Goal: Transaction & Acquisition: Purchase product/service

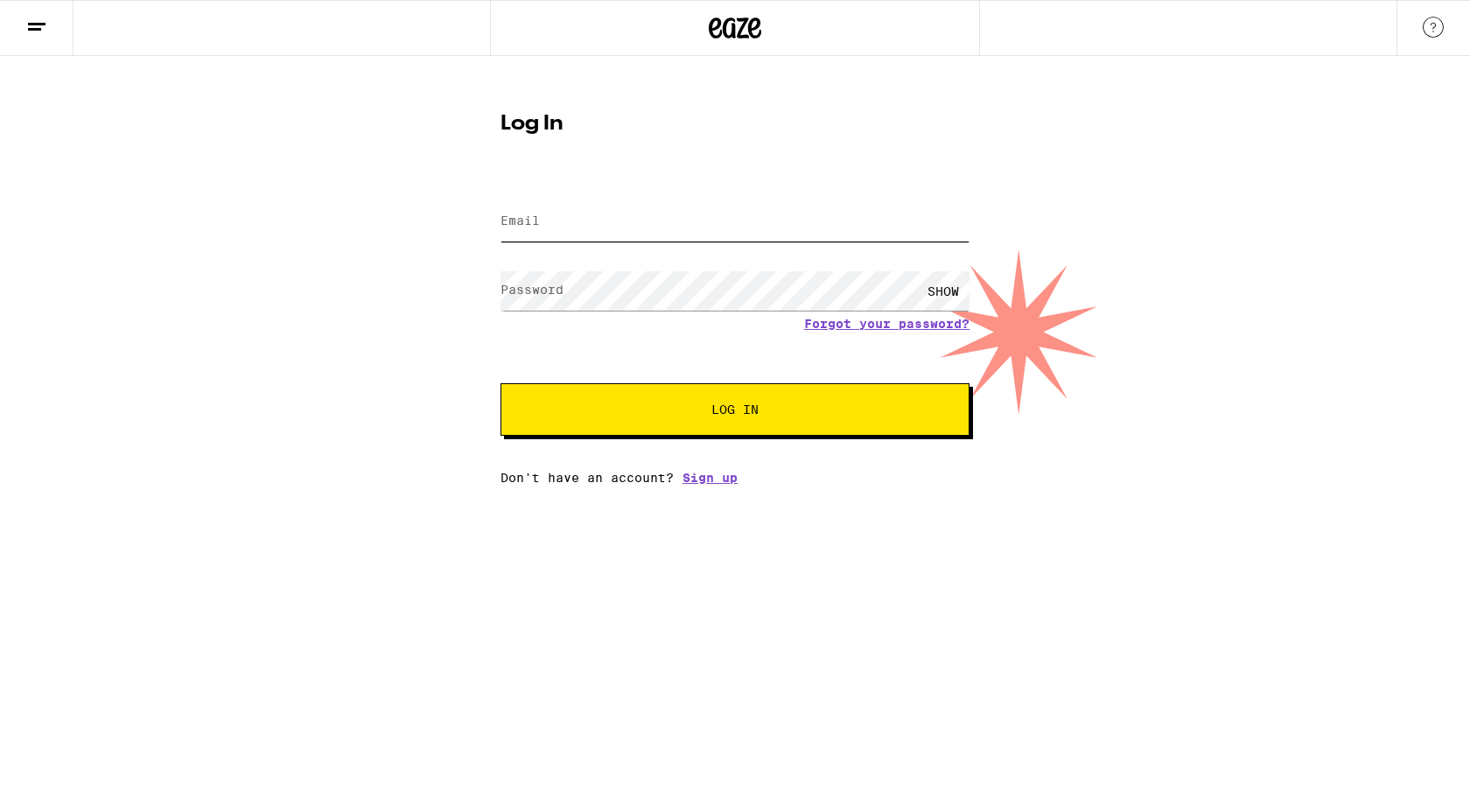
type input "[EMAIL_ADDRESS][DOMAIN_NAME]"
click at [603, 415] on span "Log In" at bounding box center [735, 409] width 327 height 12
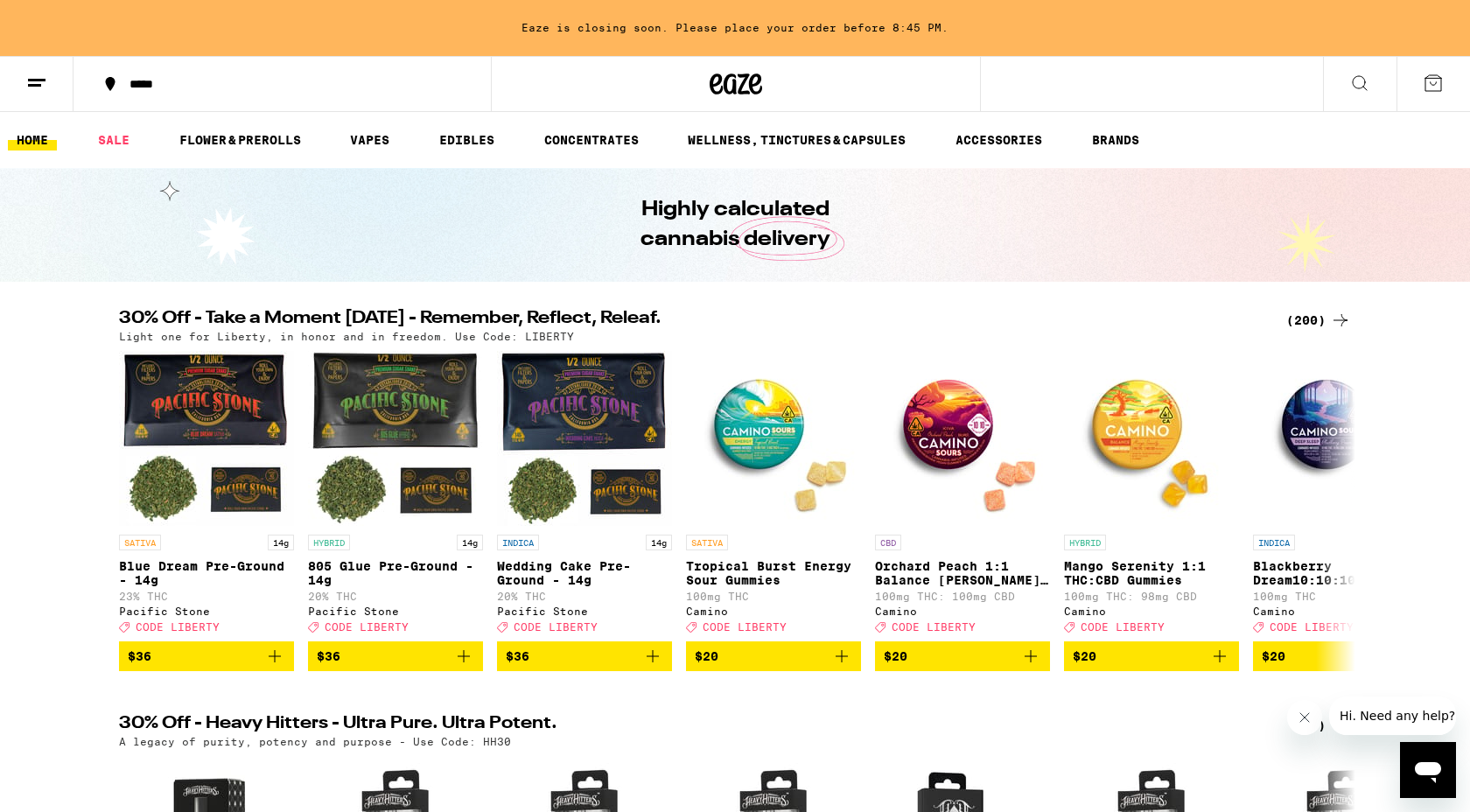
click at [151, 82] on div "*****" at bounding box center [293, 83] width 344 height 12
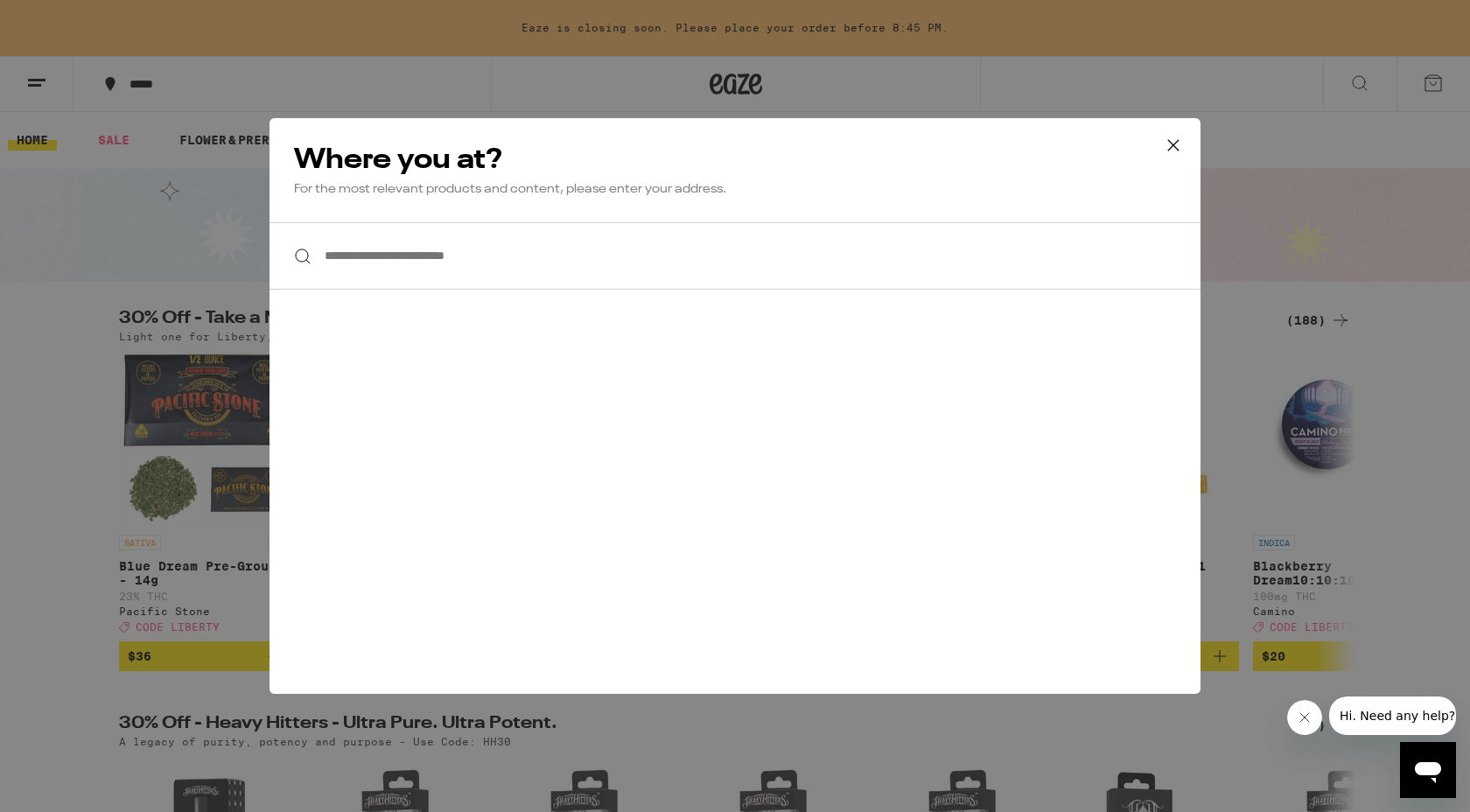
click at [378, 267] on input "**********" at bounding box center [735, 256] width 931 height 68
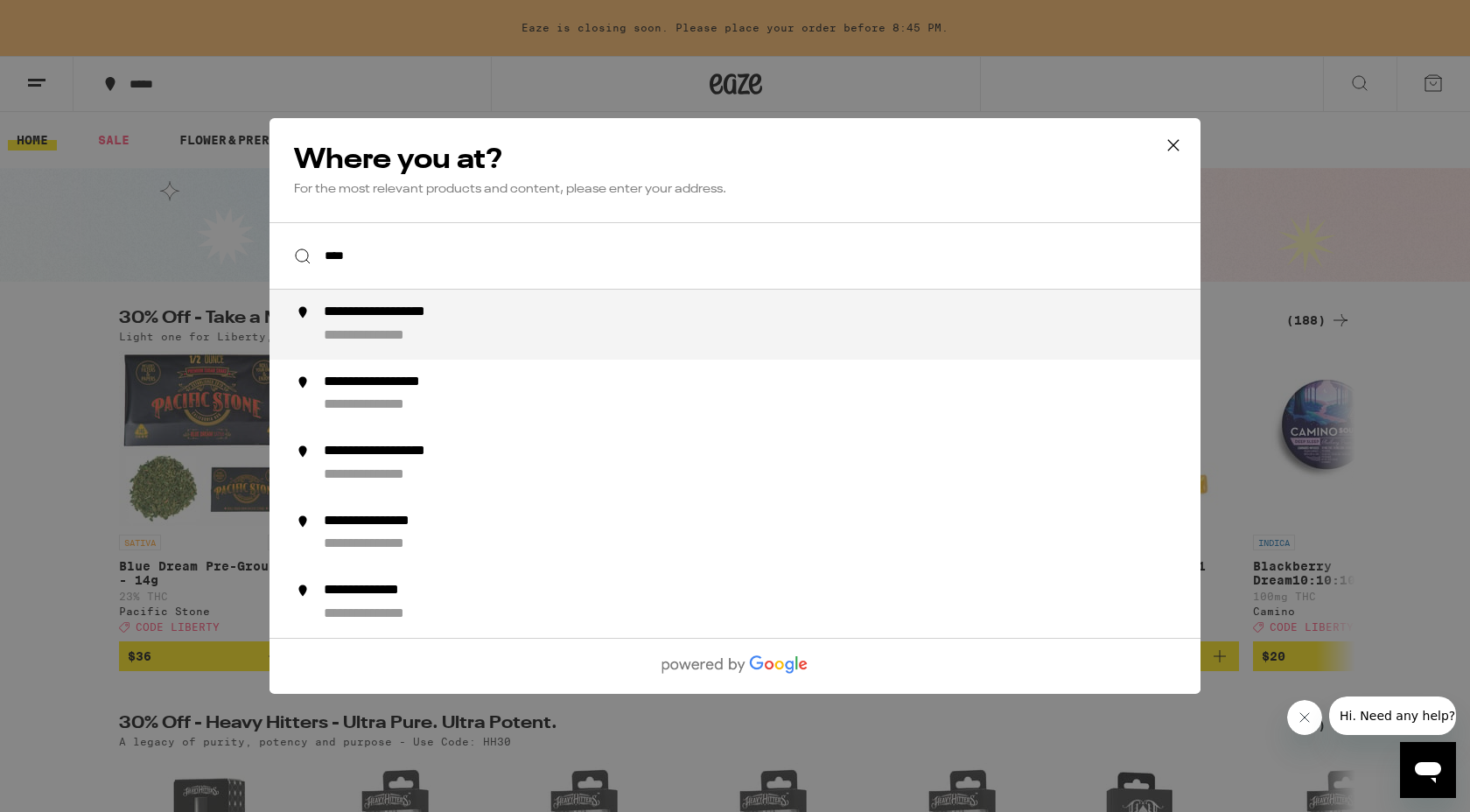
click at [373, 322] on div "**********" at bounding box center [409, 313] width 172 height 18
type input "**********"
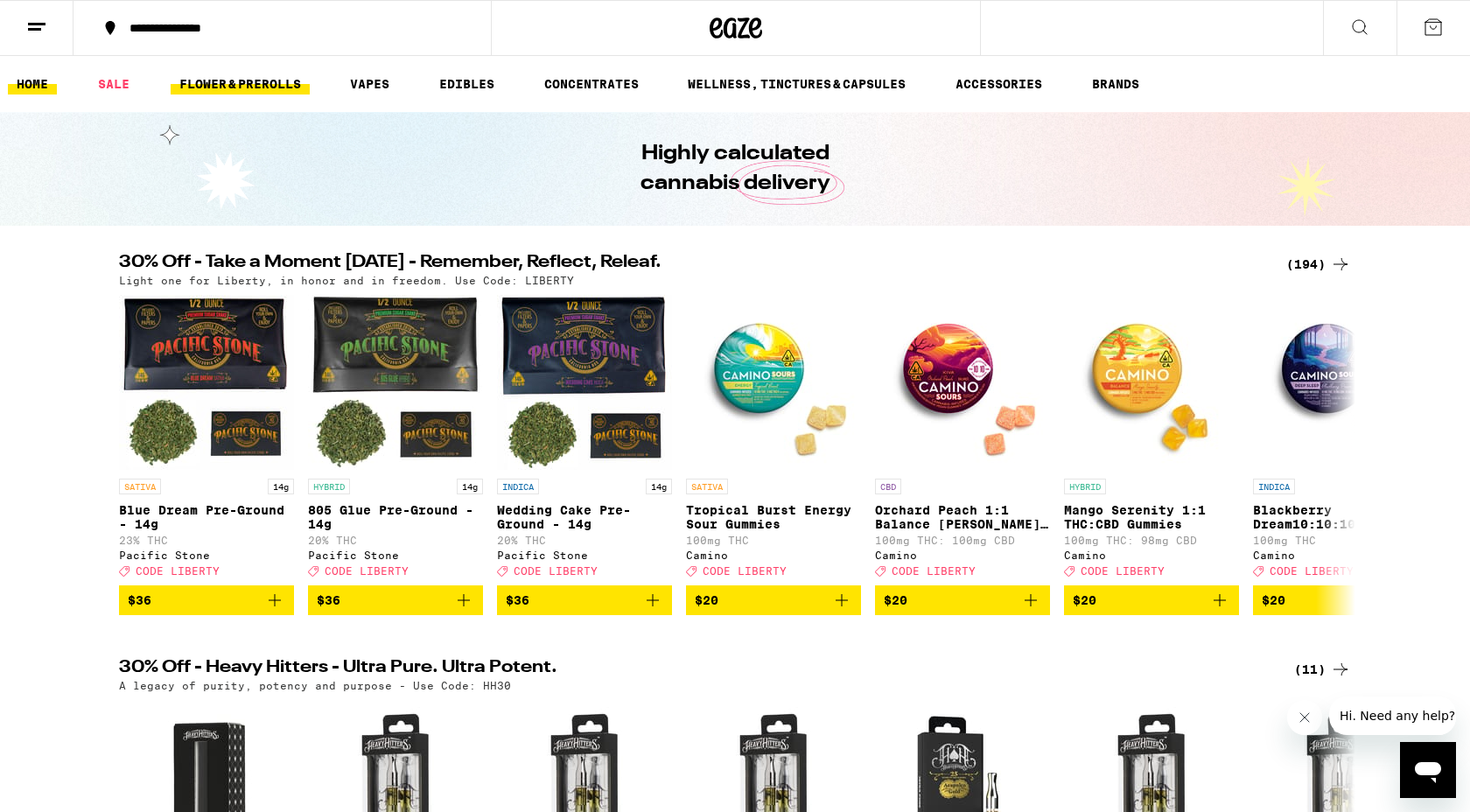
click at [262, 85] on link "FLOWER & PREROLLS" at bounding box center [241, 83] width 139 height 21
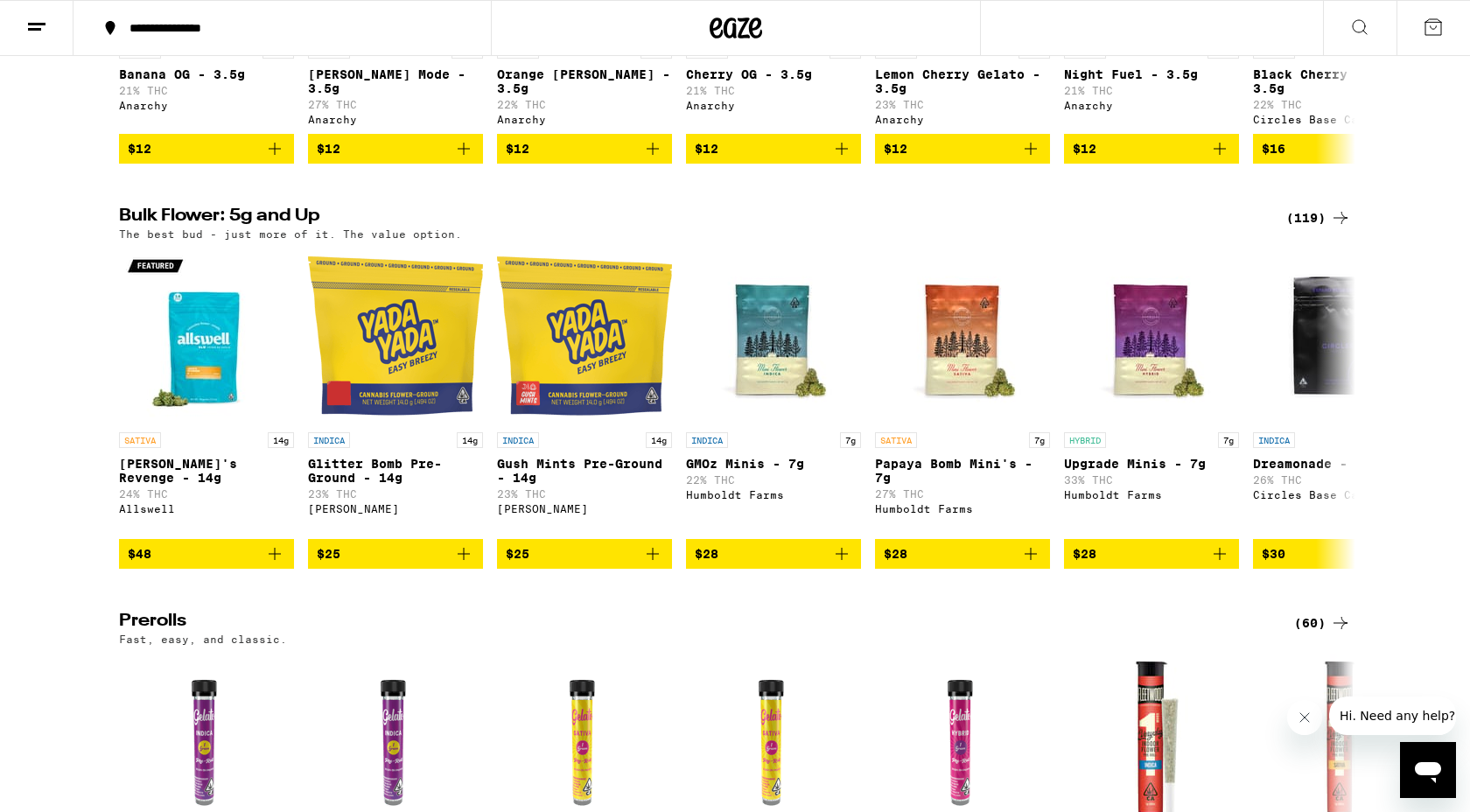
click at [1334, 223] on icon at bounding box center [1340, 218] width 21 height 21
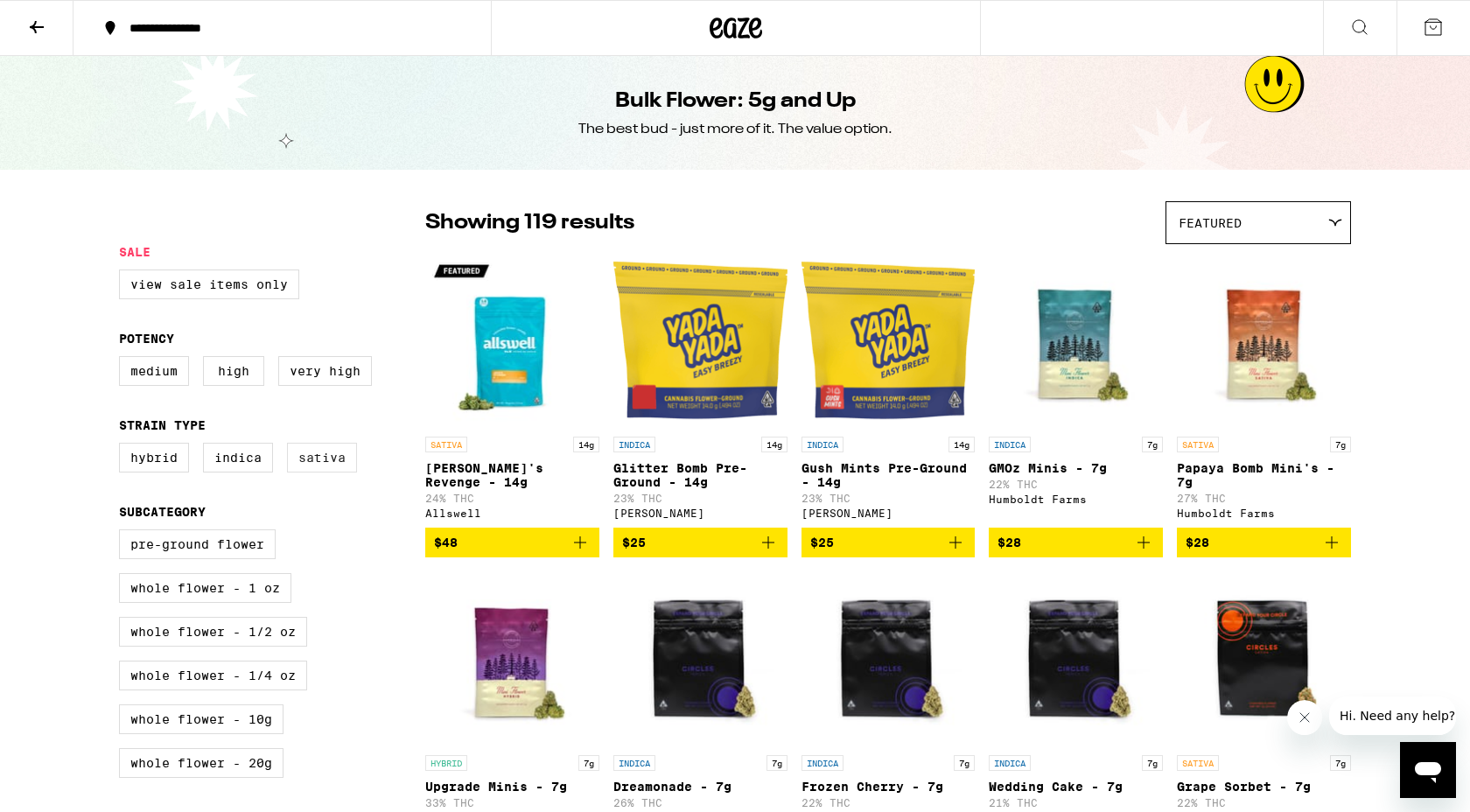
click at [312, 472] on label "Sativa" at bounding box center [322, 458] width 70 height 30
click at [123, 446] on input "Sativa" at bounding box center [122, 445] width 1 height 1
checkbox input "true"
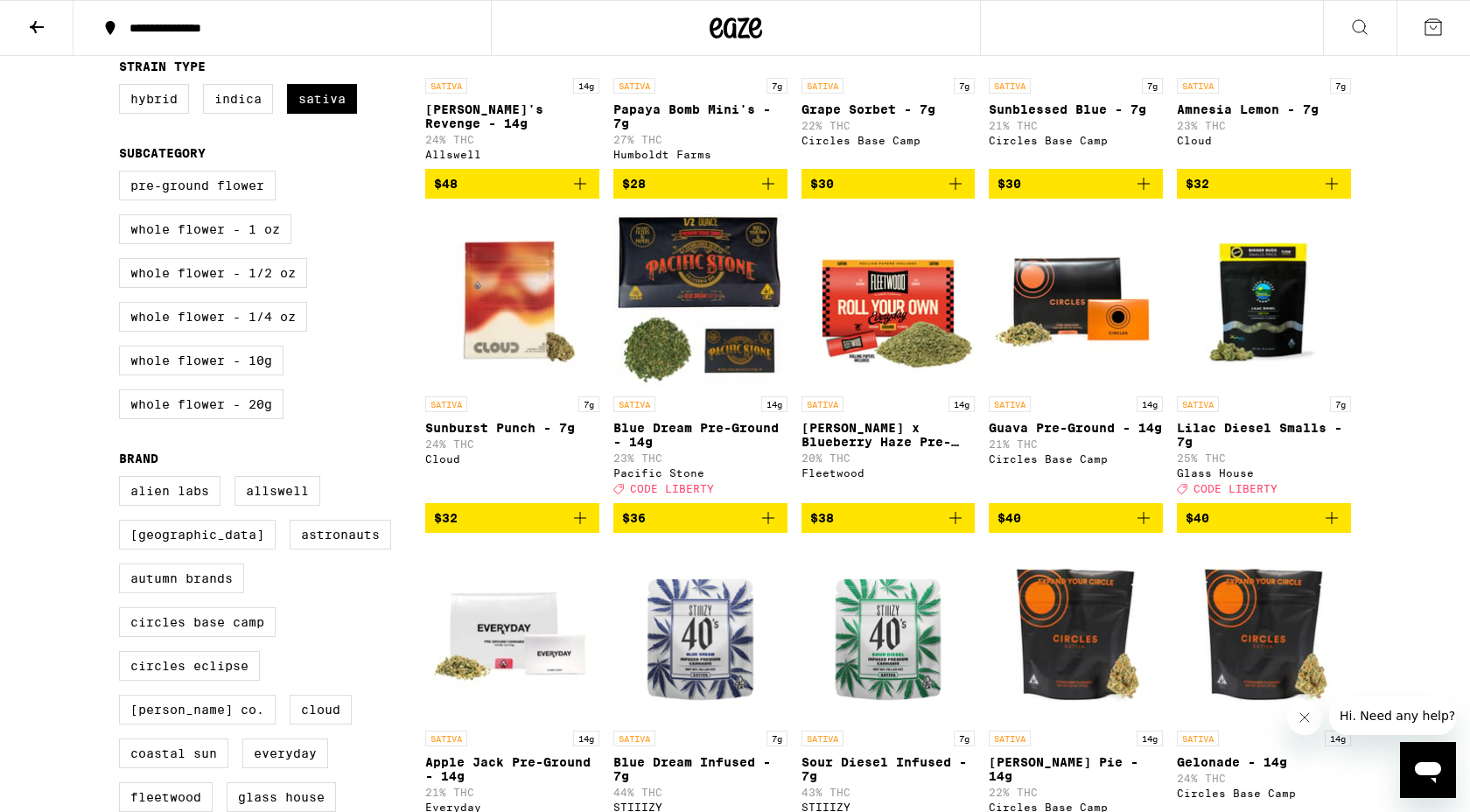
scroll to position [244, 0]
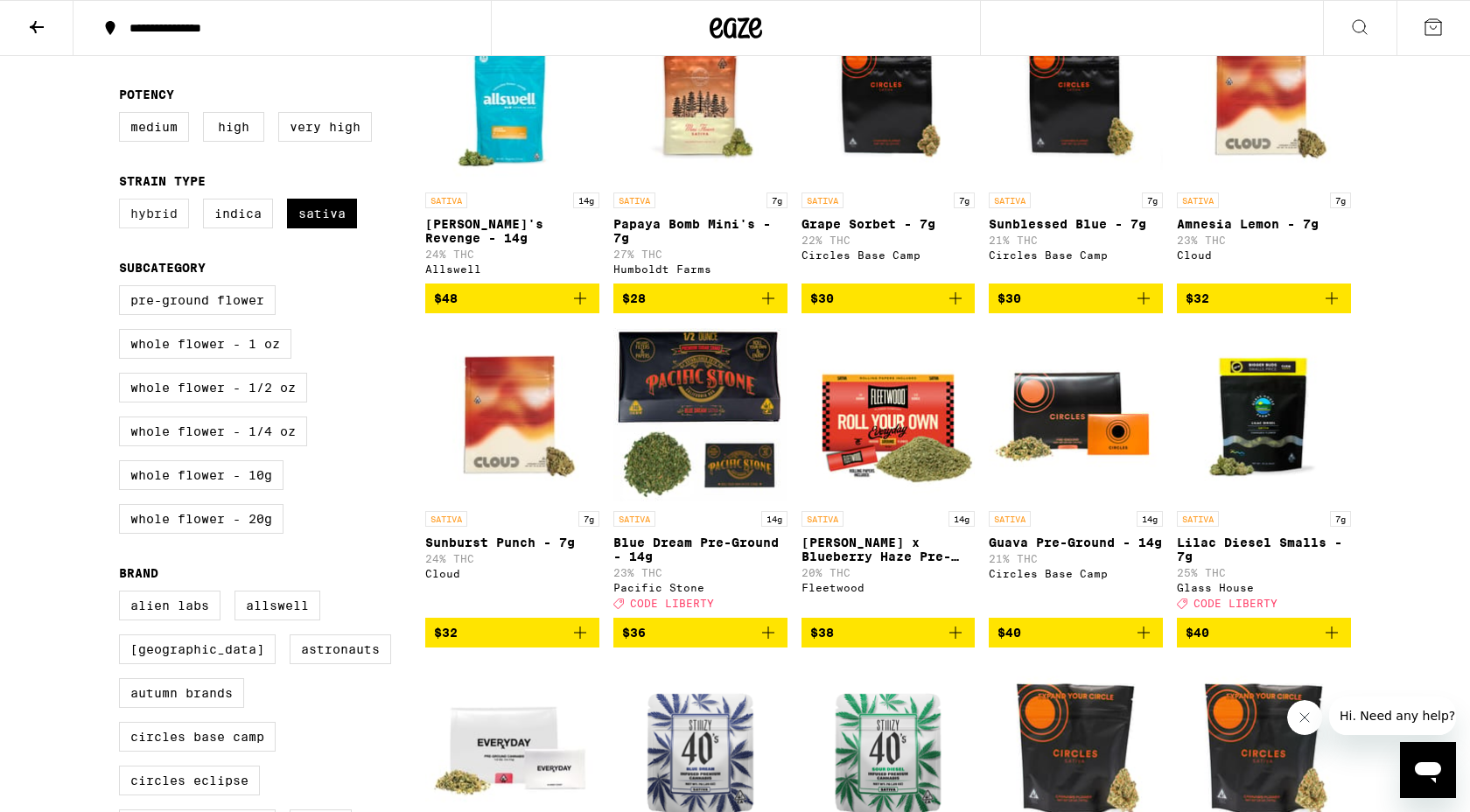
click at [178, 229] on label "Hybrid" at bounding box center [154, 214] width 70 height 30
click at [123, 202] on input "Hybrid" at bounding box center [122, 202] width 1 height 1
checkbox input "true"
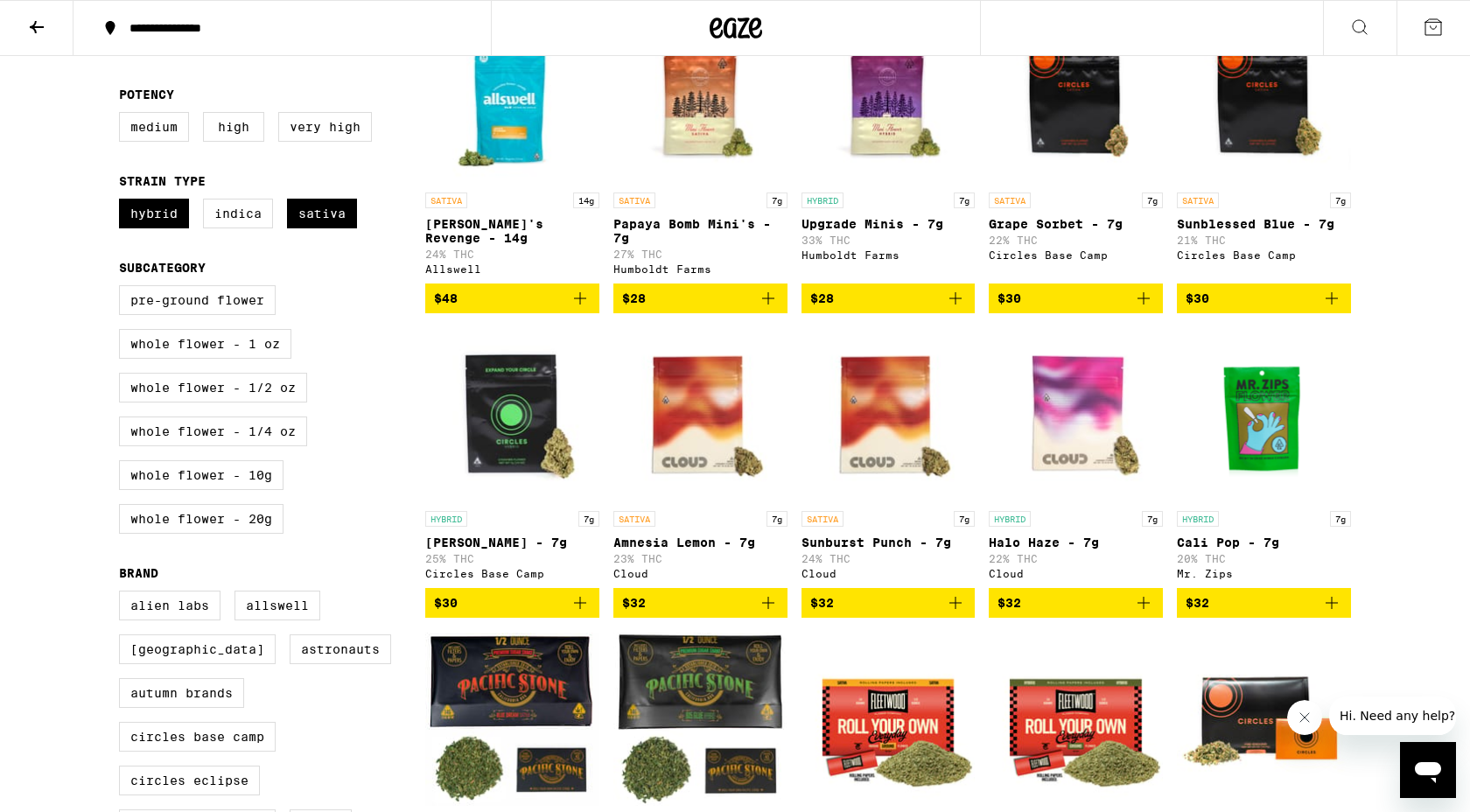
scroll to position [197, 0]
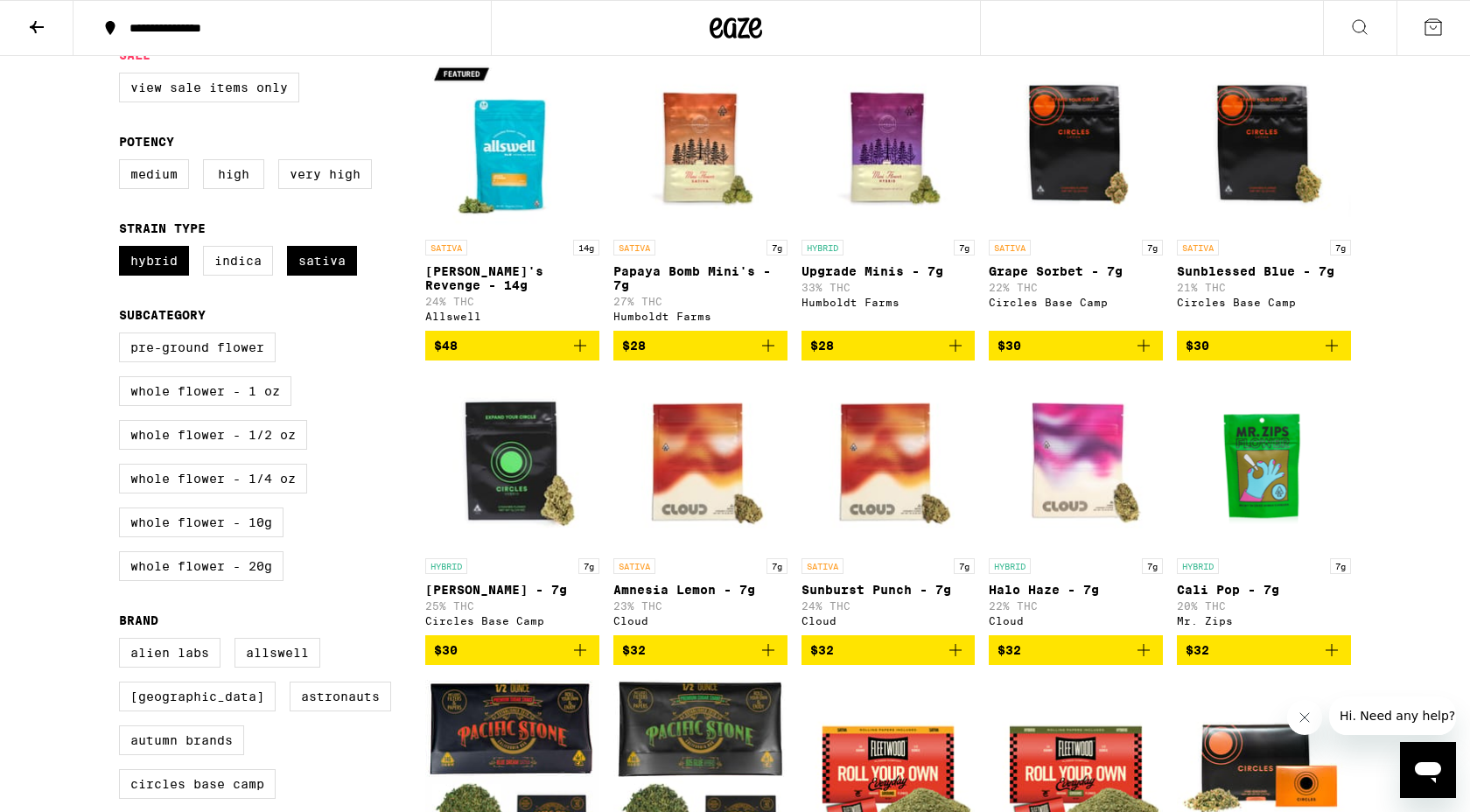
click at [865, 159] on img "Open page for Upgrade Minis - 7g from Humboldt Farms" at bounding box center [888, 143] width 174 height 175
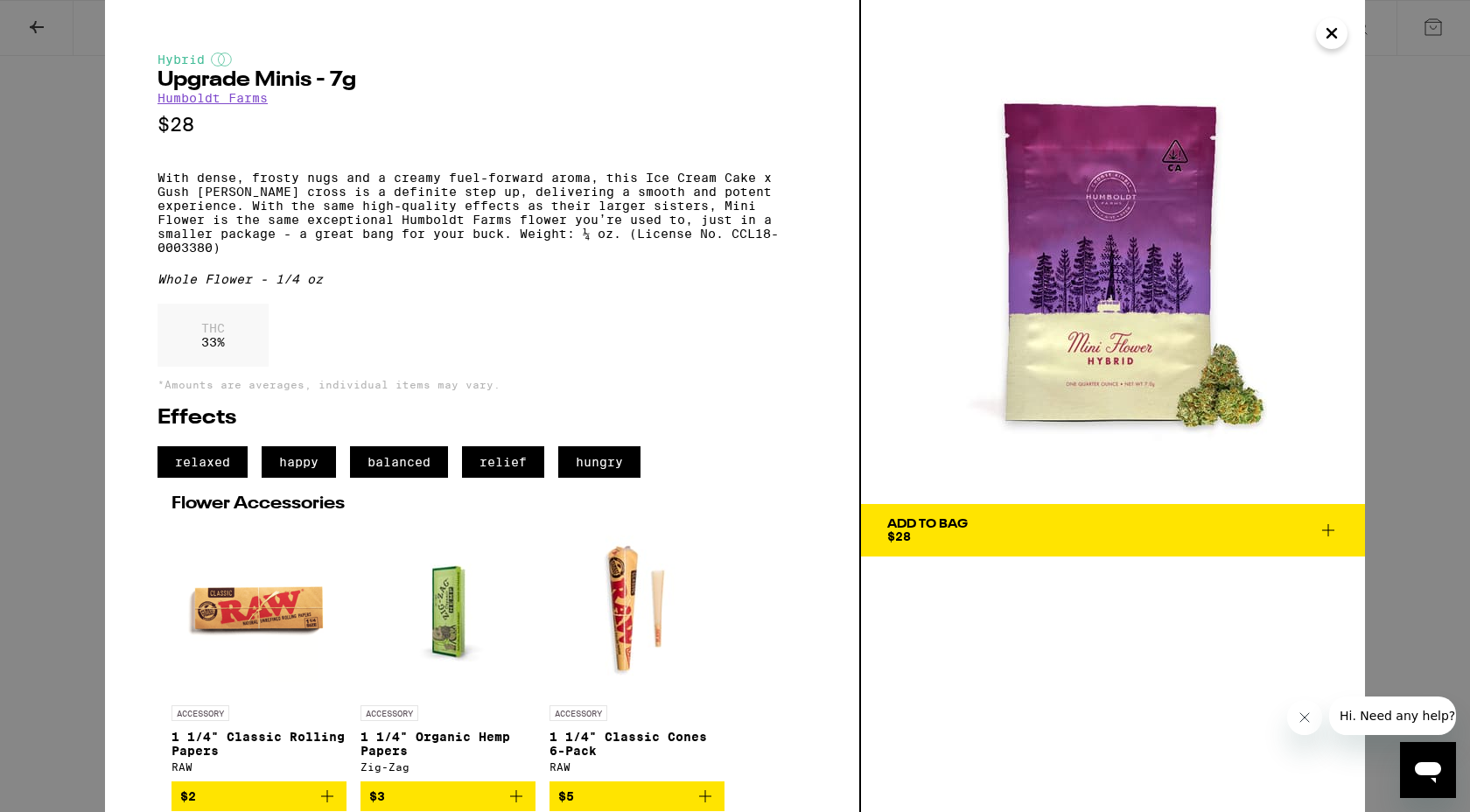
click at [40, 29] on div "Hybrid Upgrade Minis - 7g Humboldt Farms $28 With dense, frosty nugs and a crea…" at bounding box center [735, 406] width 1470 height 812
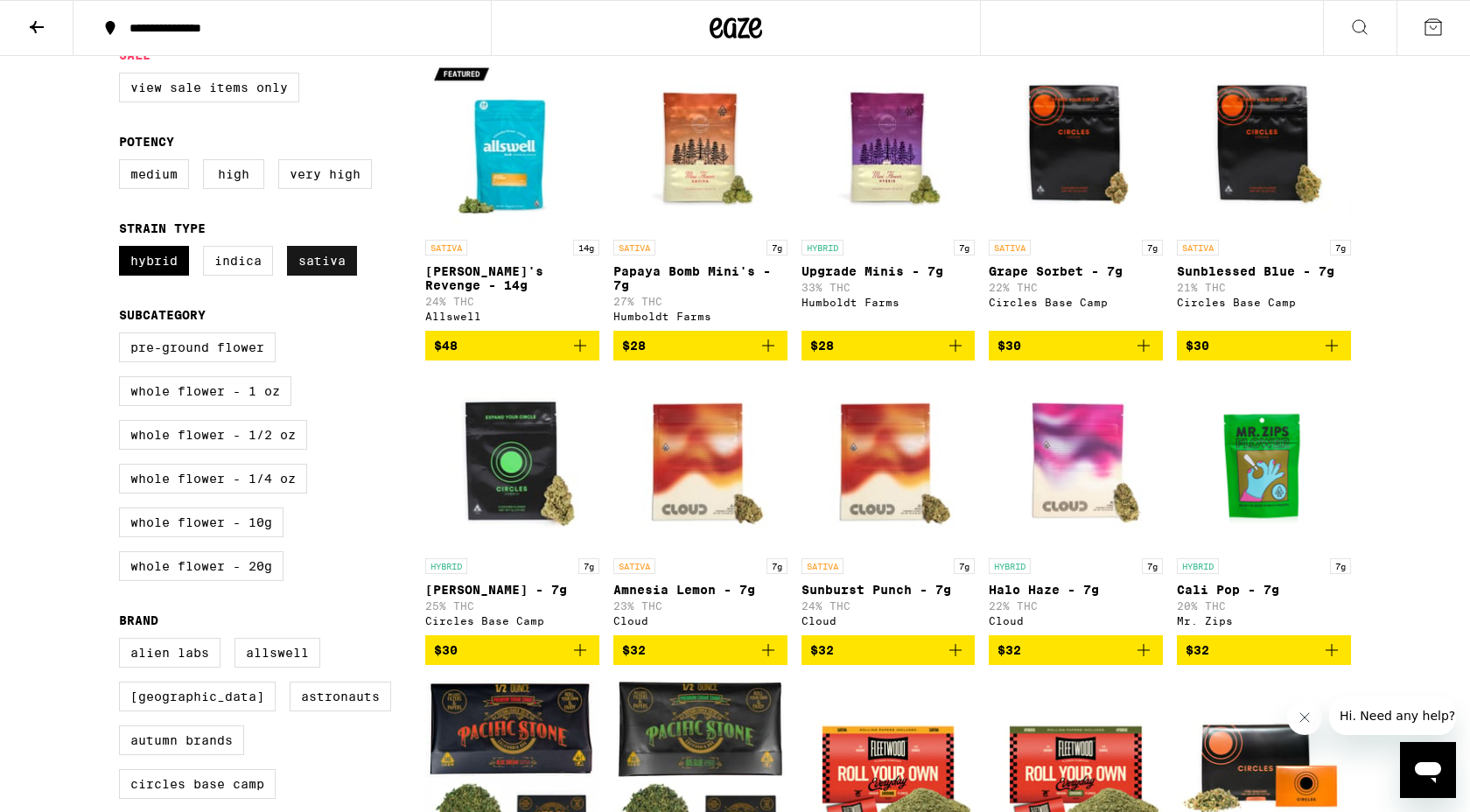
click at [343, 275] on label "Sativa" at bounding box center [322, 260] width 70 height 30
click at [123, 249] on input "Sativa" at bounding box center [122, 248] width 1 height 1
checkbox input "false"
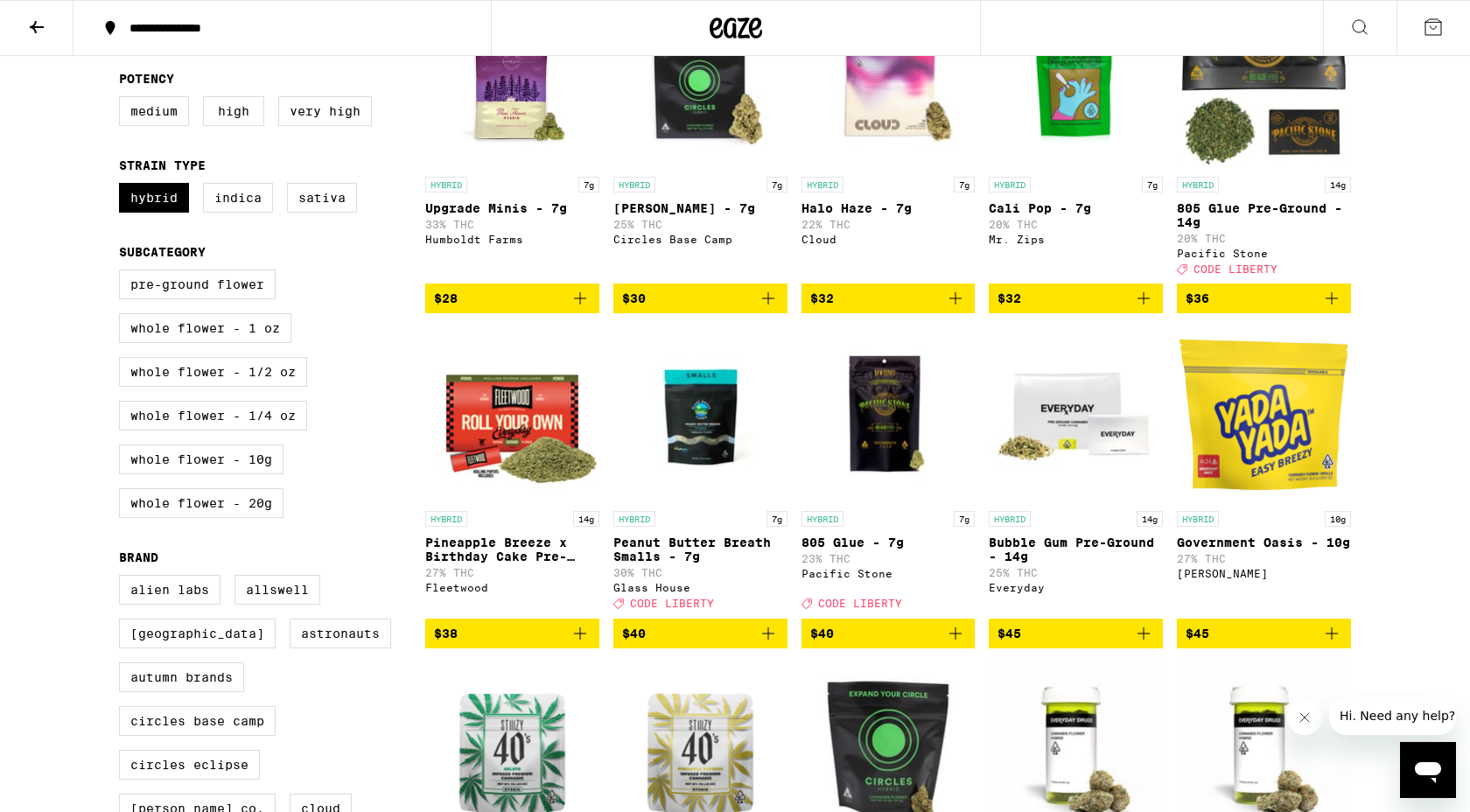
scroll to position [259, 0]
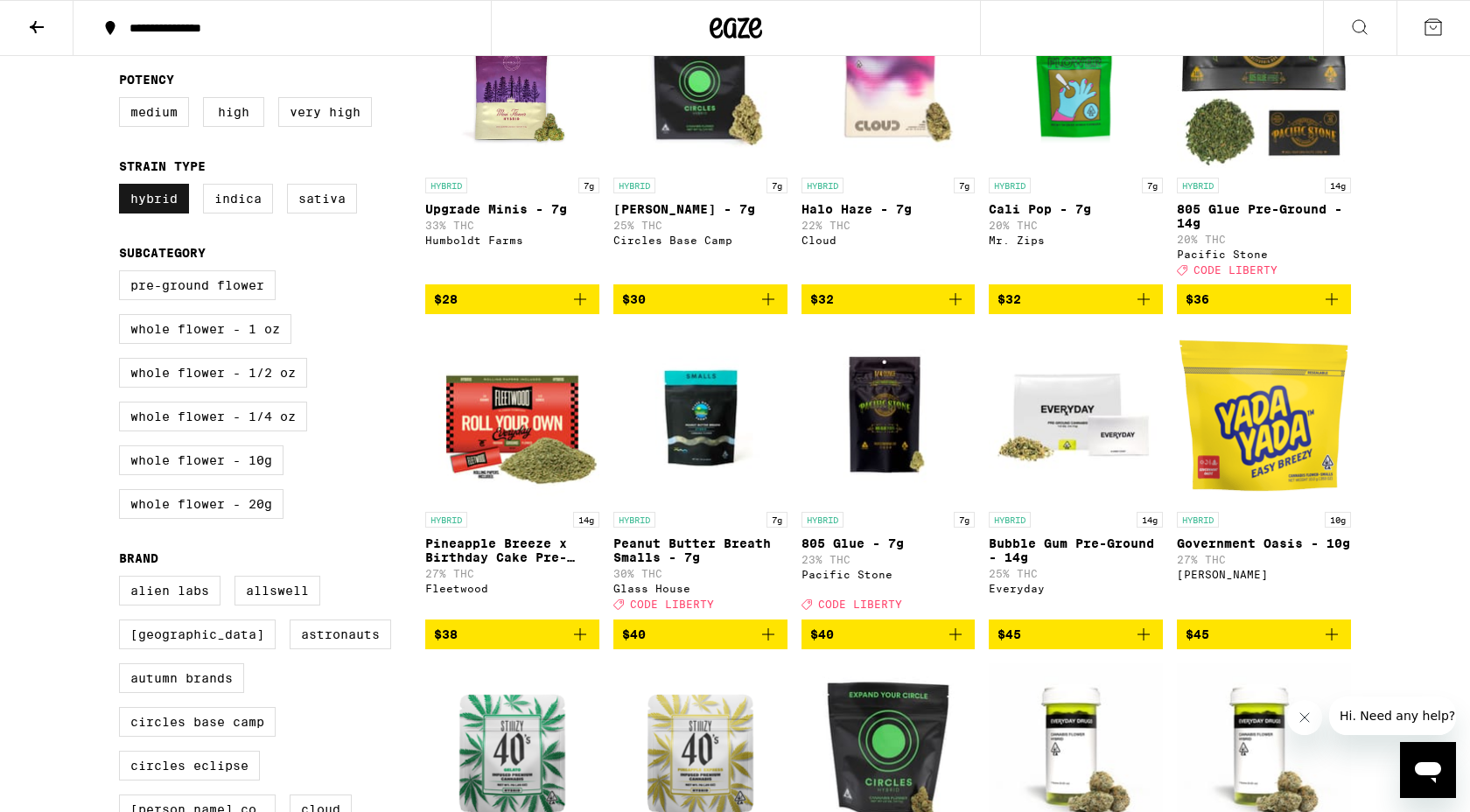
click at [167, 209] on label "Hybrid" at bounding box center [154, 199] width 70 height 30
click at [123, 187] on input "Hybrid" at bounding box center [122, 187] width 1 height 1
checkbox input "false"
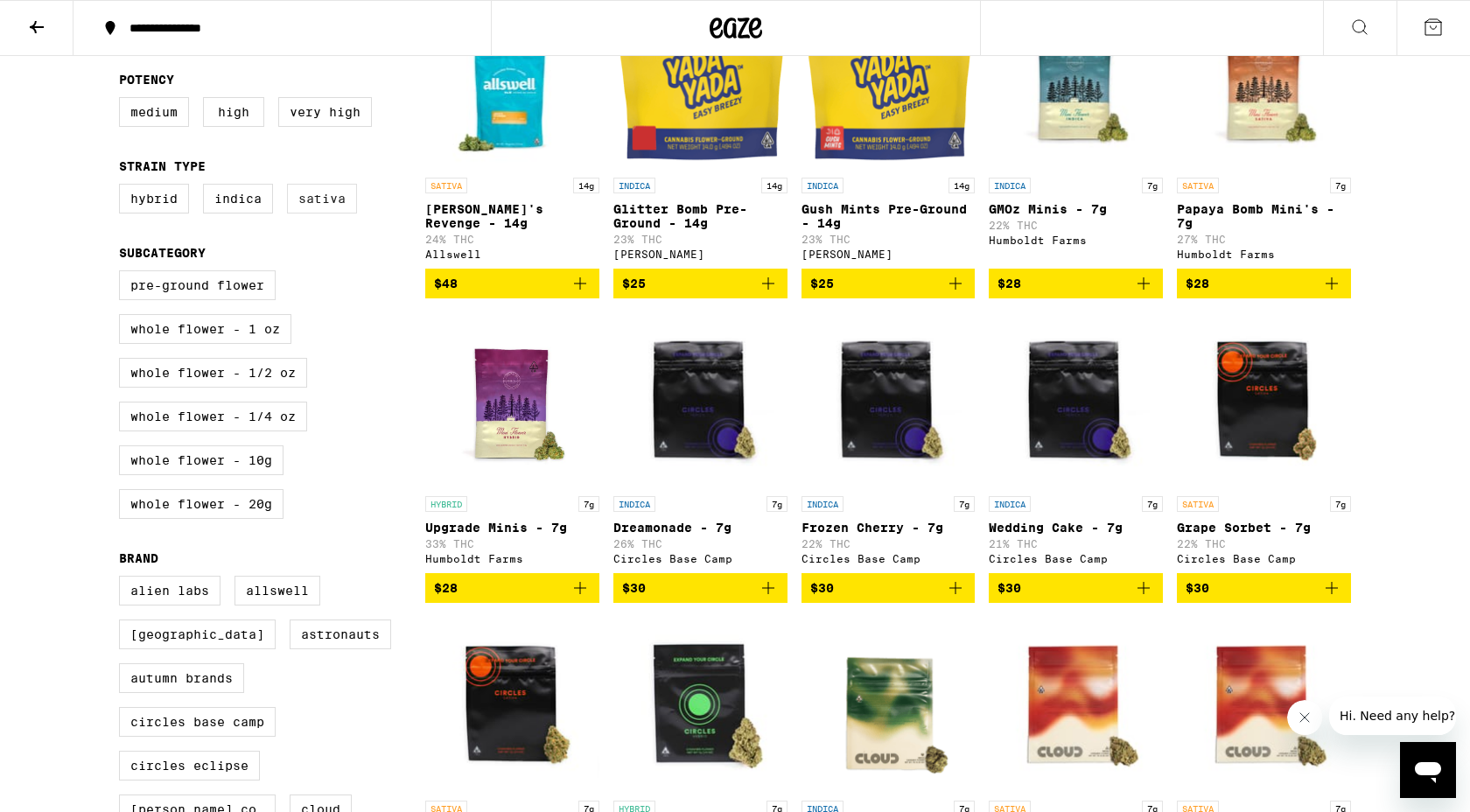
click at [311, 206] on label "Sativa" at bounding box center [322, 199] width 70 height 30
click at [123, 187] on input "Sativa" at bounding box center [122, 187] width 1 height 1
checkbox input "true"
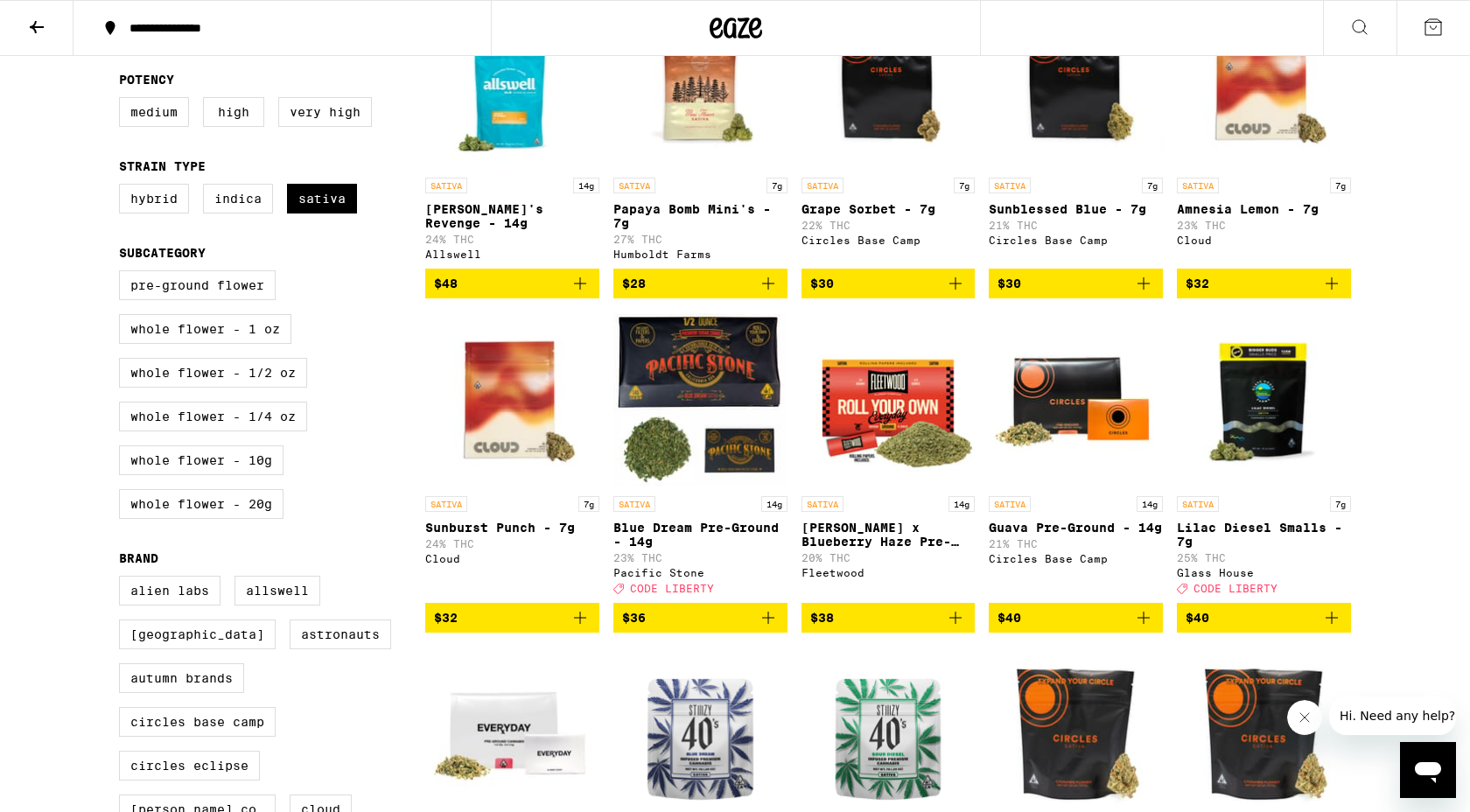
scroll to position [198, 0]
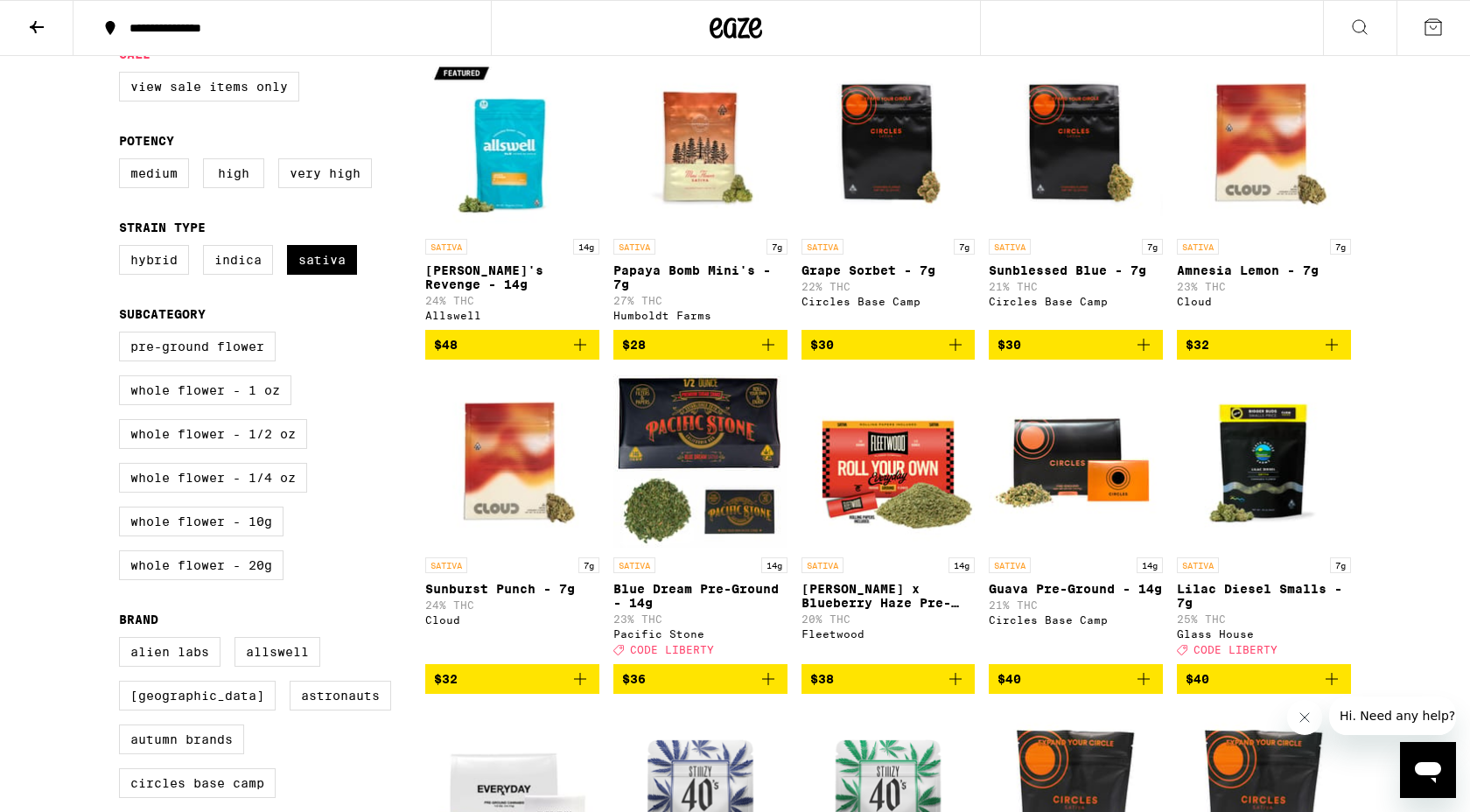
click at [772, 351] on icon "Add to bag" at bounding box center [768, 345] width 12 height 12
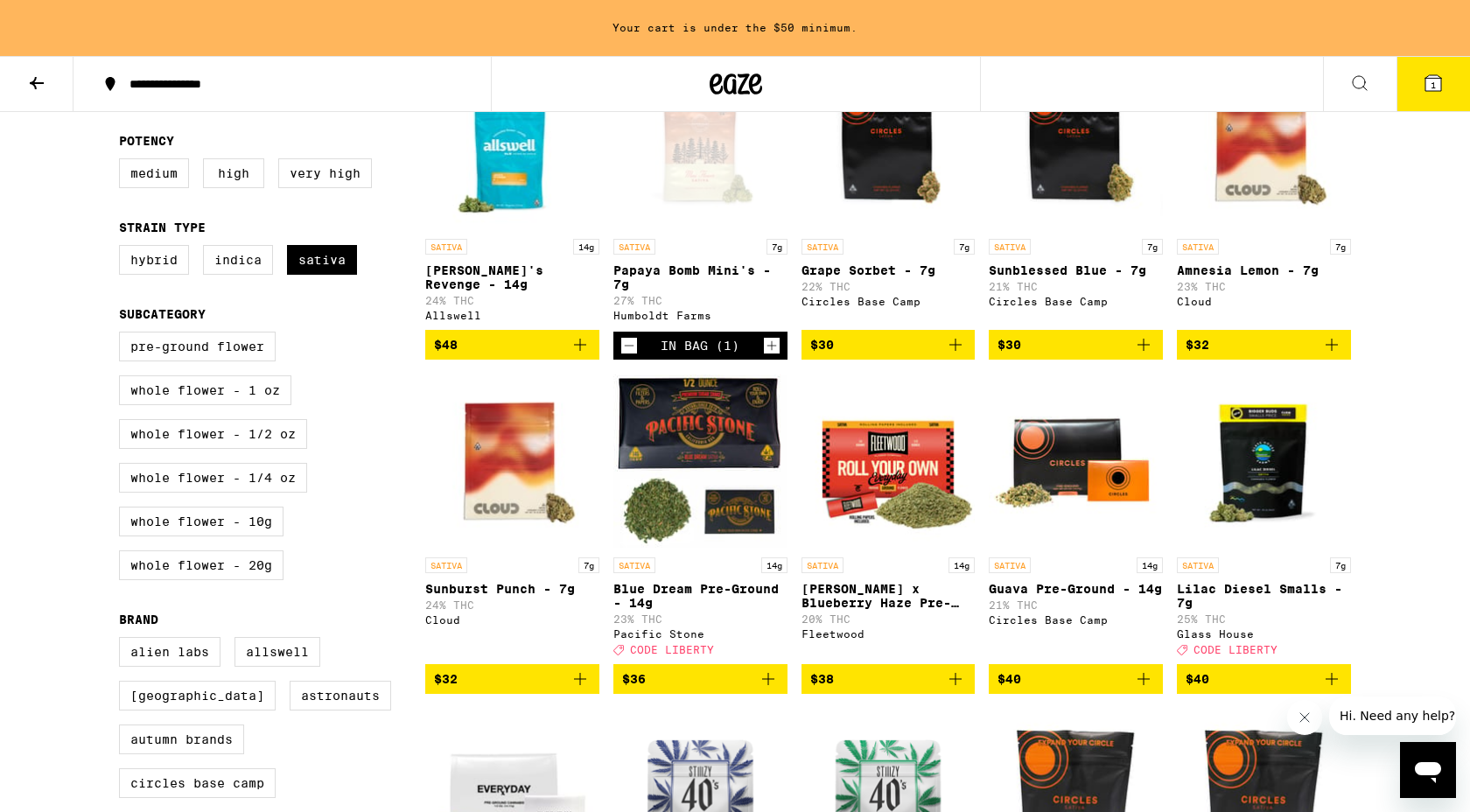
scroll to position [0, 0]
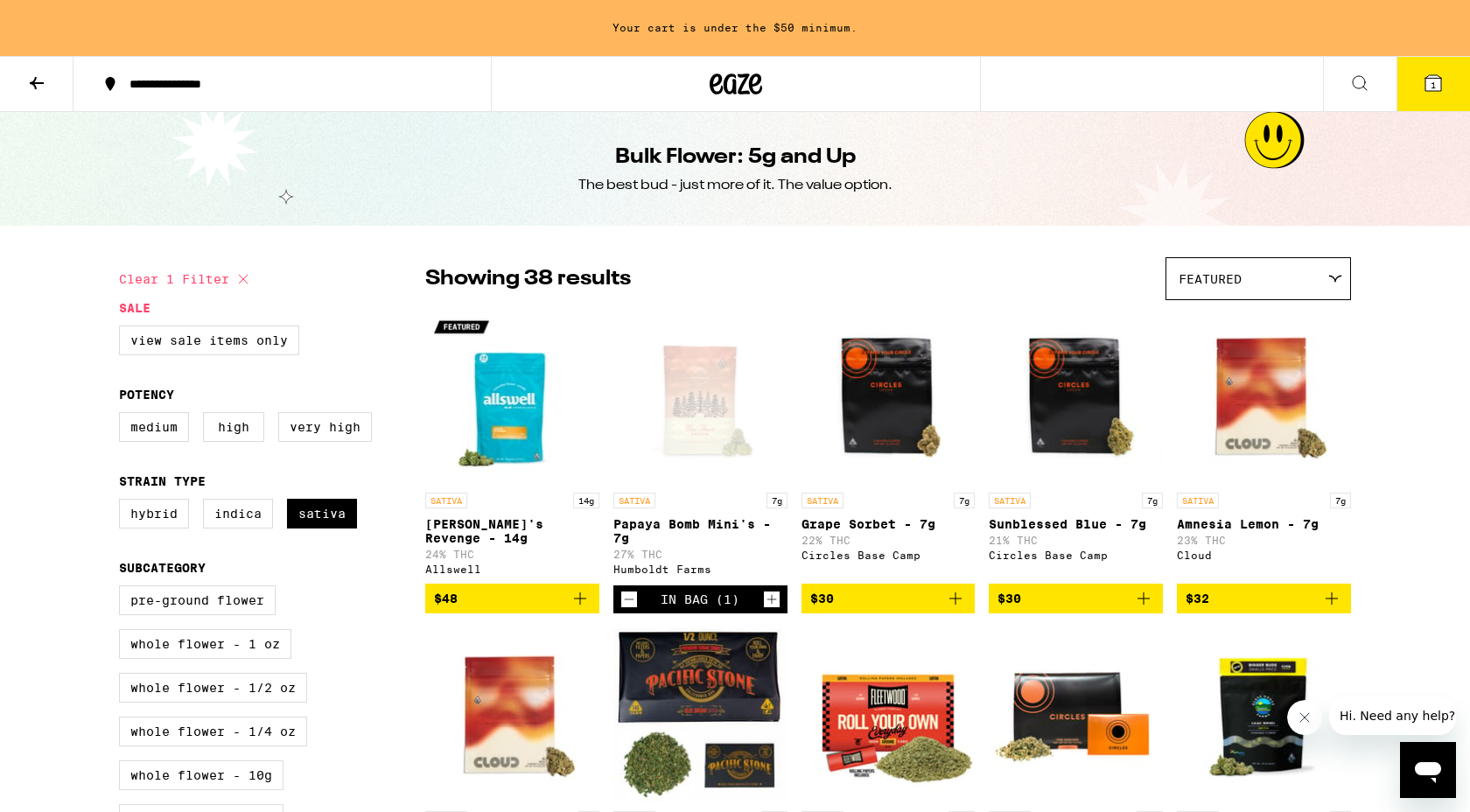
click at [43, 86] on icon at bounding box center [36, 82] width 21 height 21
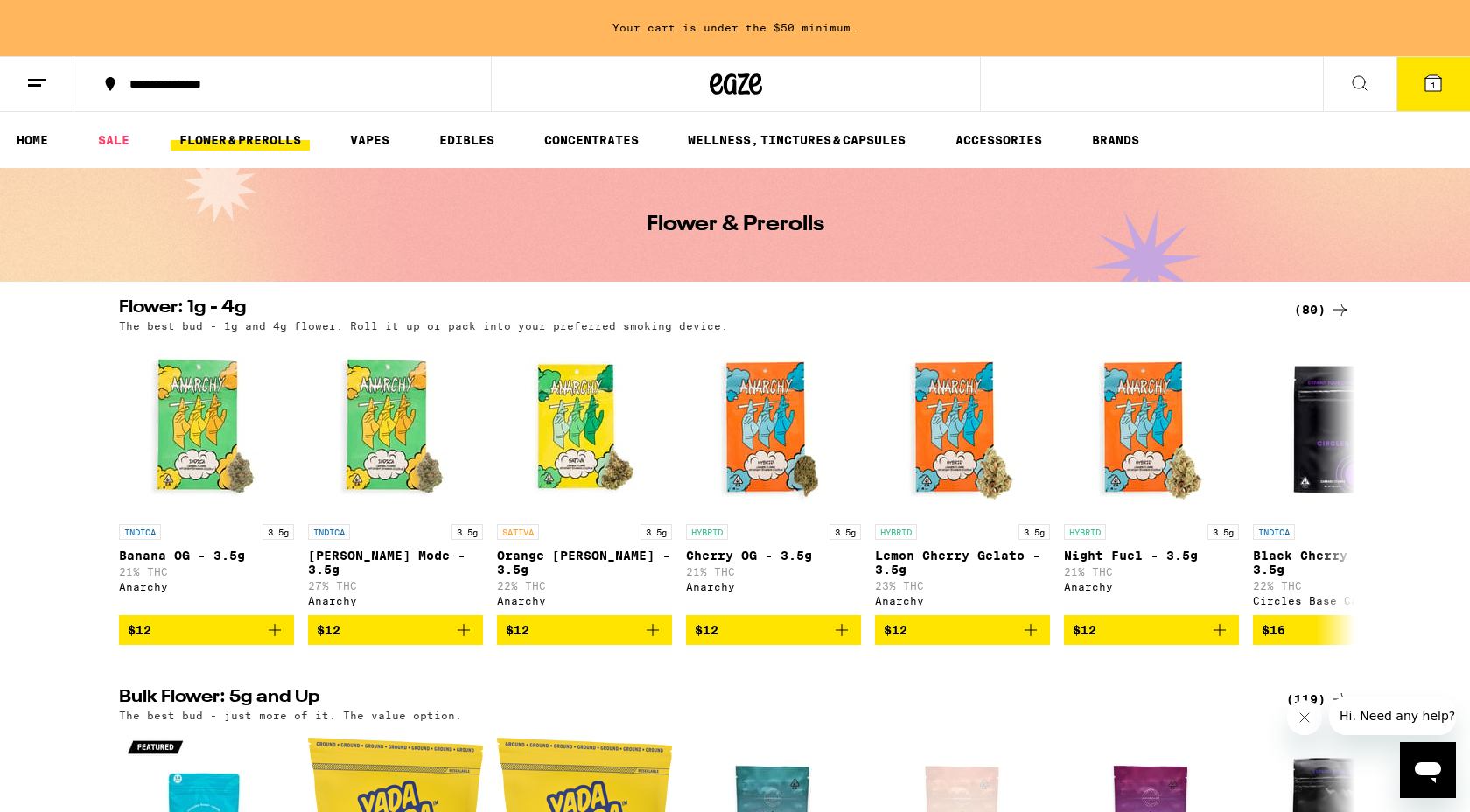
click at [1341, 308] on icon at bounding box center [1340, 309] width 21 height 21
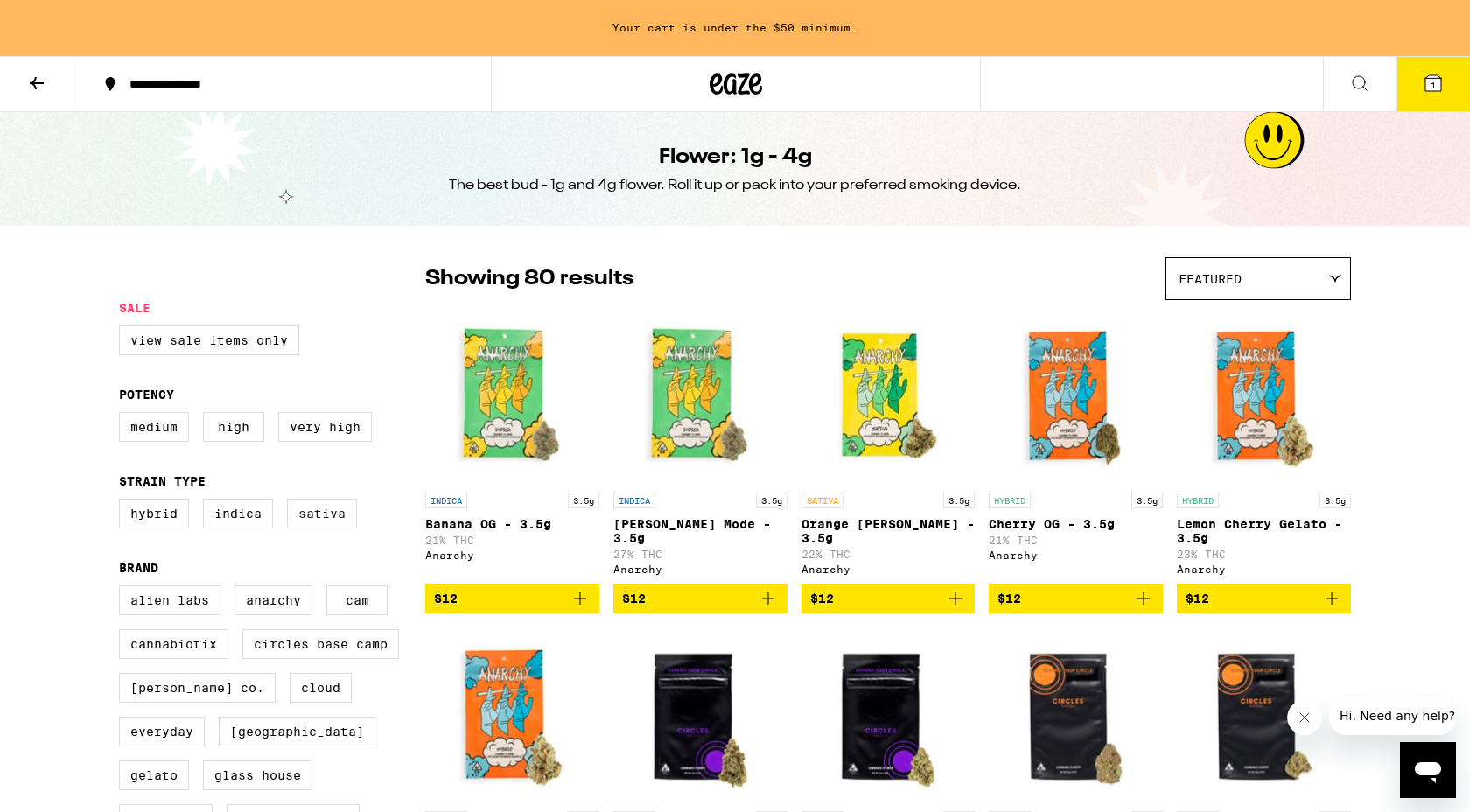
click at [309, 528] on label "Sativa" at bounding box center [322, 514] width 70 height 30
click at [123, 502] on input "Sativa" at bounding box center [122, 501] width 1 height 1
checkbox input "true"
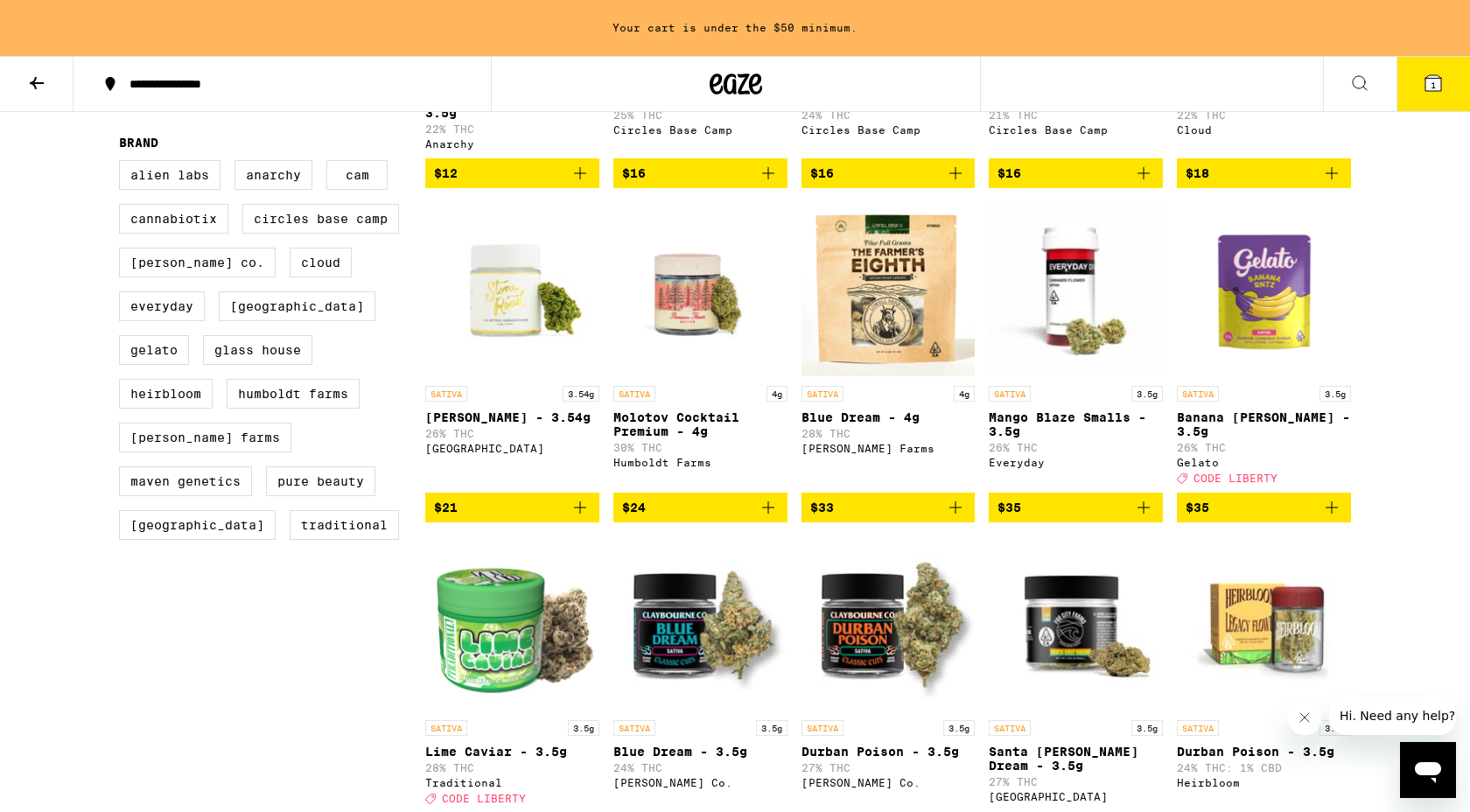
scroll to position [453, 0]
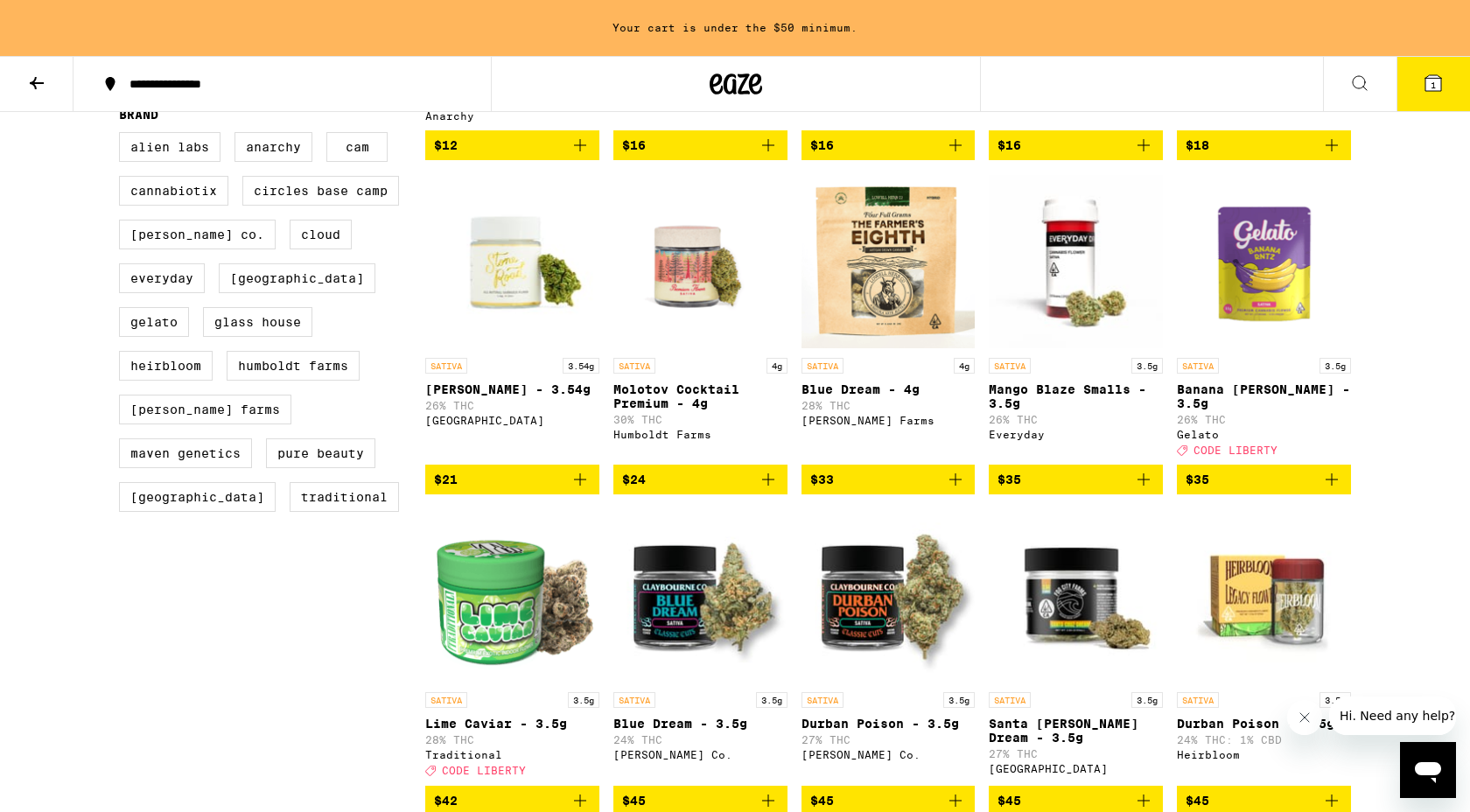
click at [770, 485] on icon "Add to bag" at bounding box center [767, 479] width 21 height 21
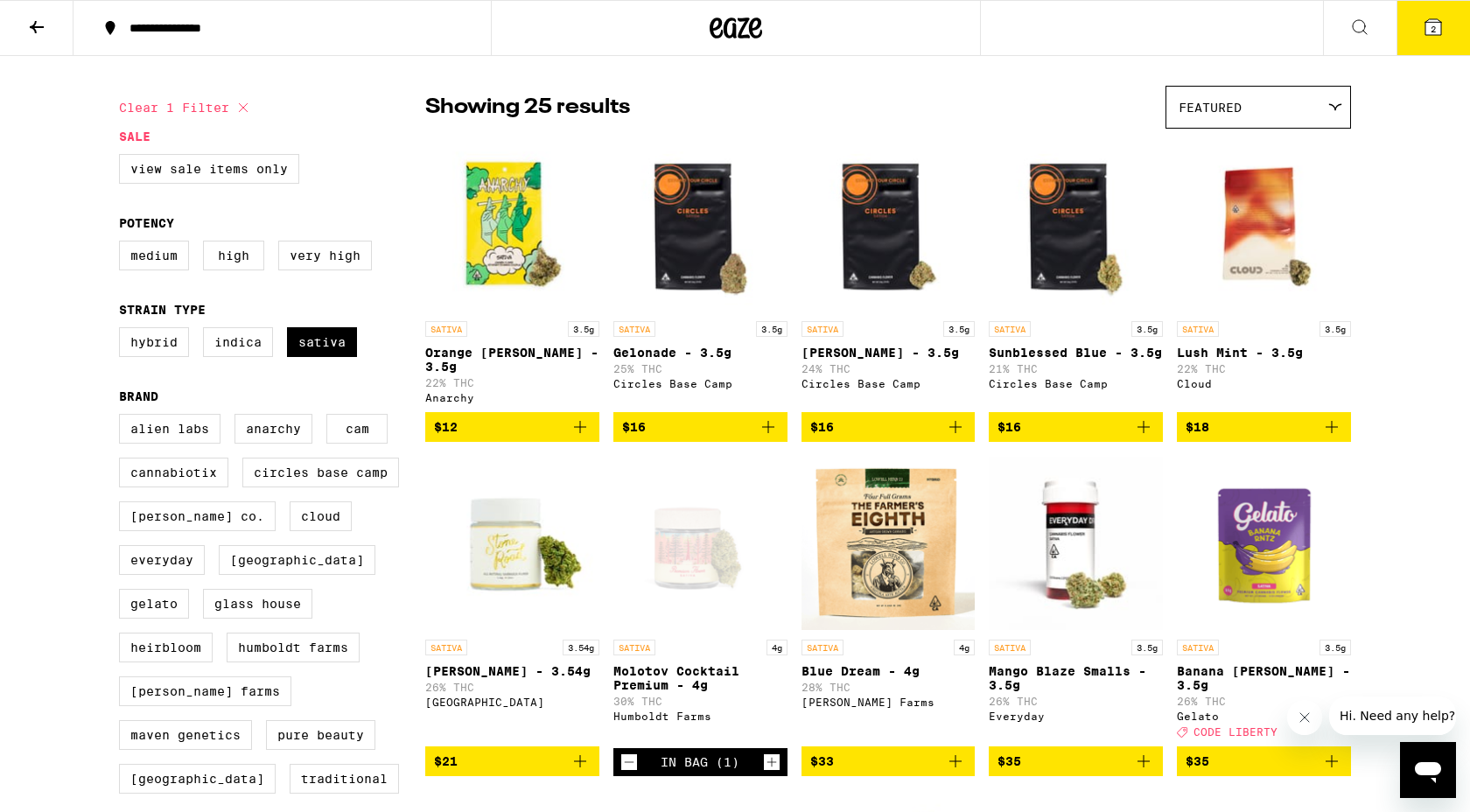
scroll to position [199, 0]
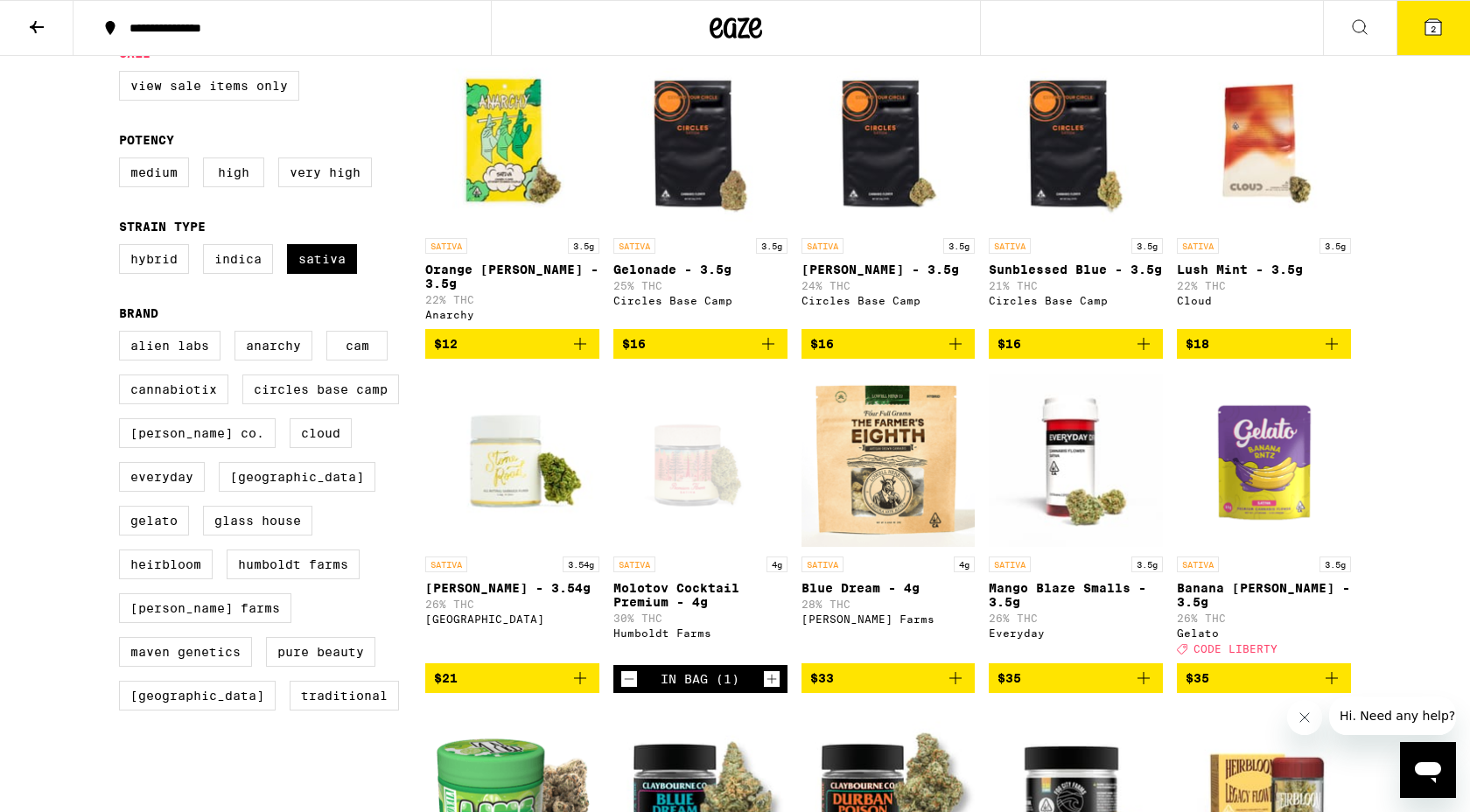
click at [956, 682] on icon "Add to bag" at bounding box center [955, 678] width 21 height 21
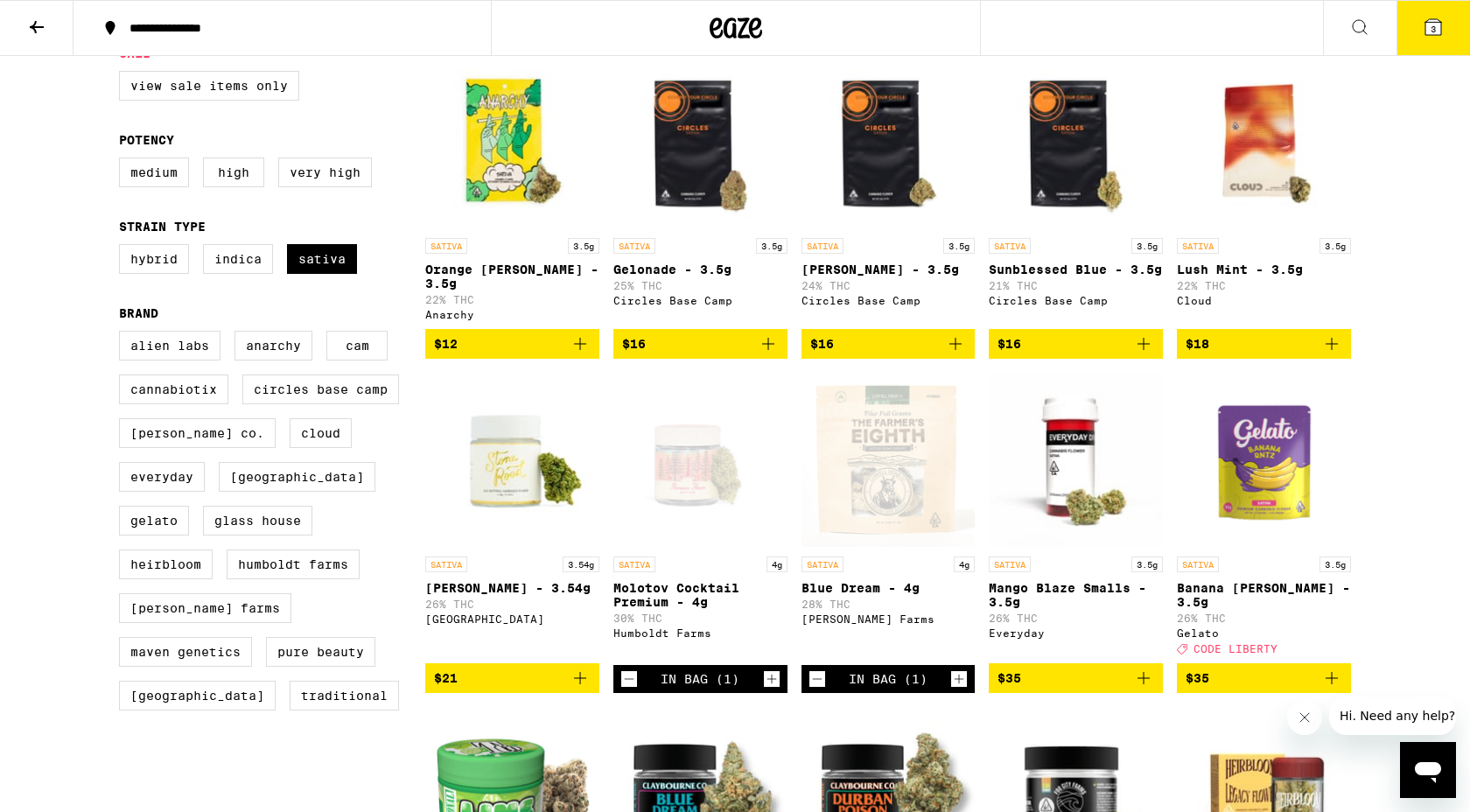
click at [1431, 27] on span "3" at bounding box center [1433, 29] width 5 height 11
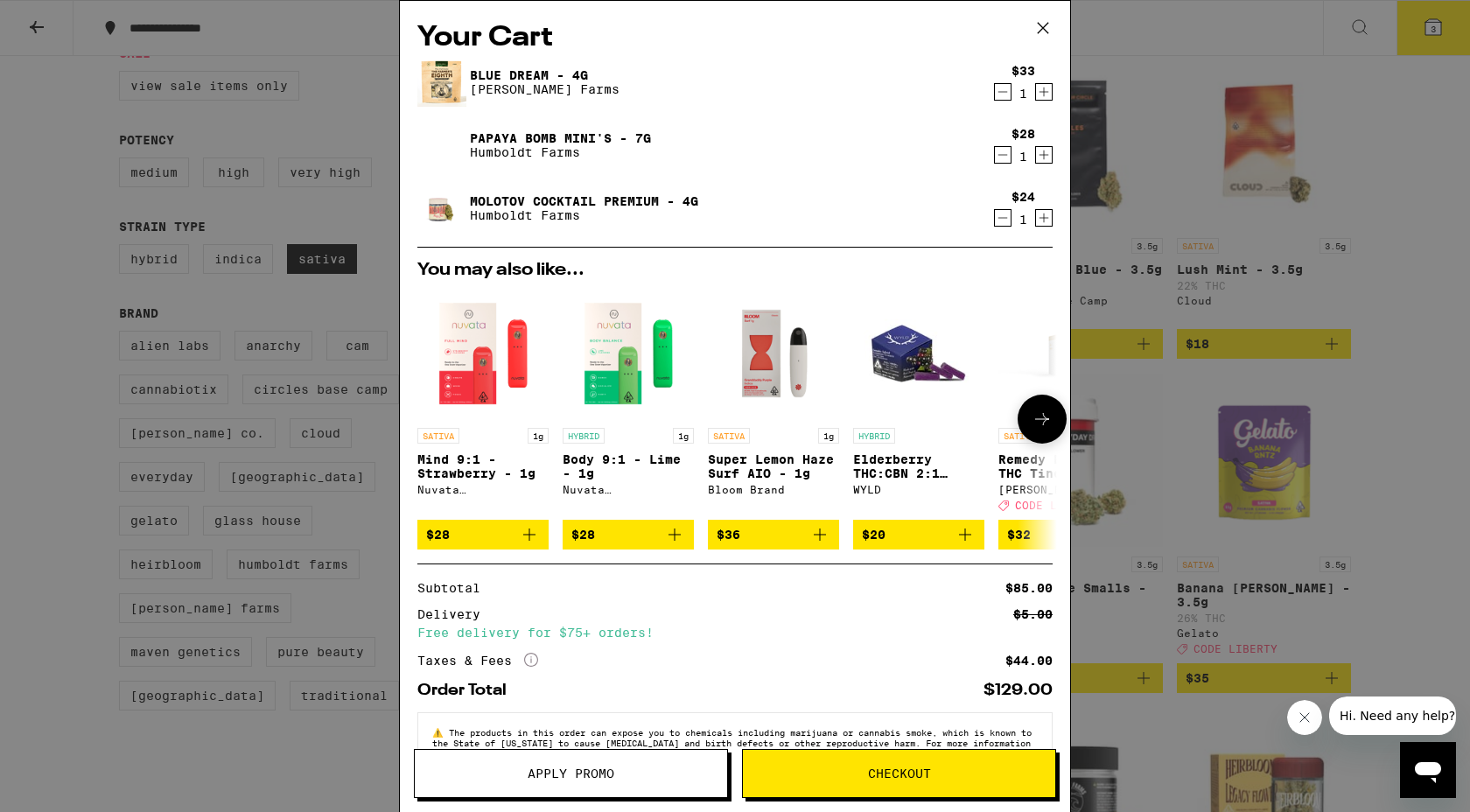
scroll to position [58, 0]
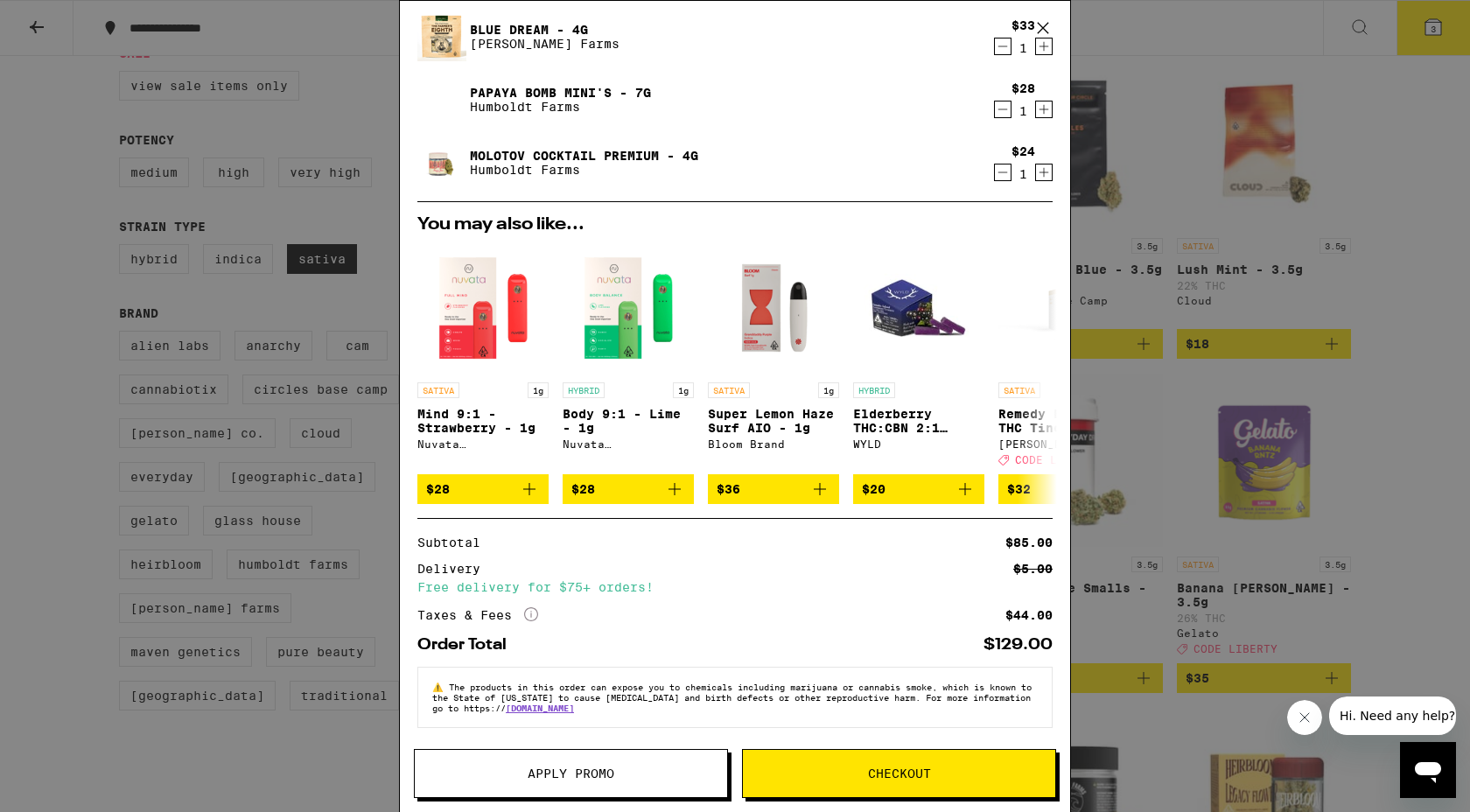
click at [783, 780] on button "Checkout" at bounding box center [899, 773] width 314 height 49
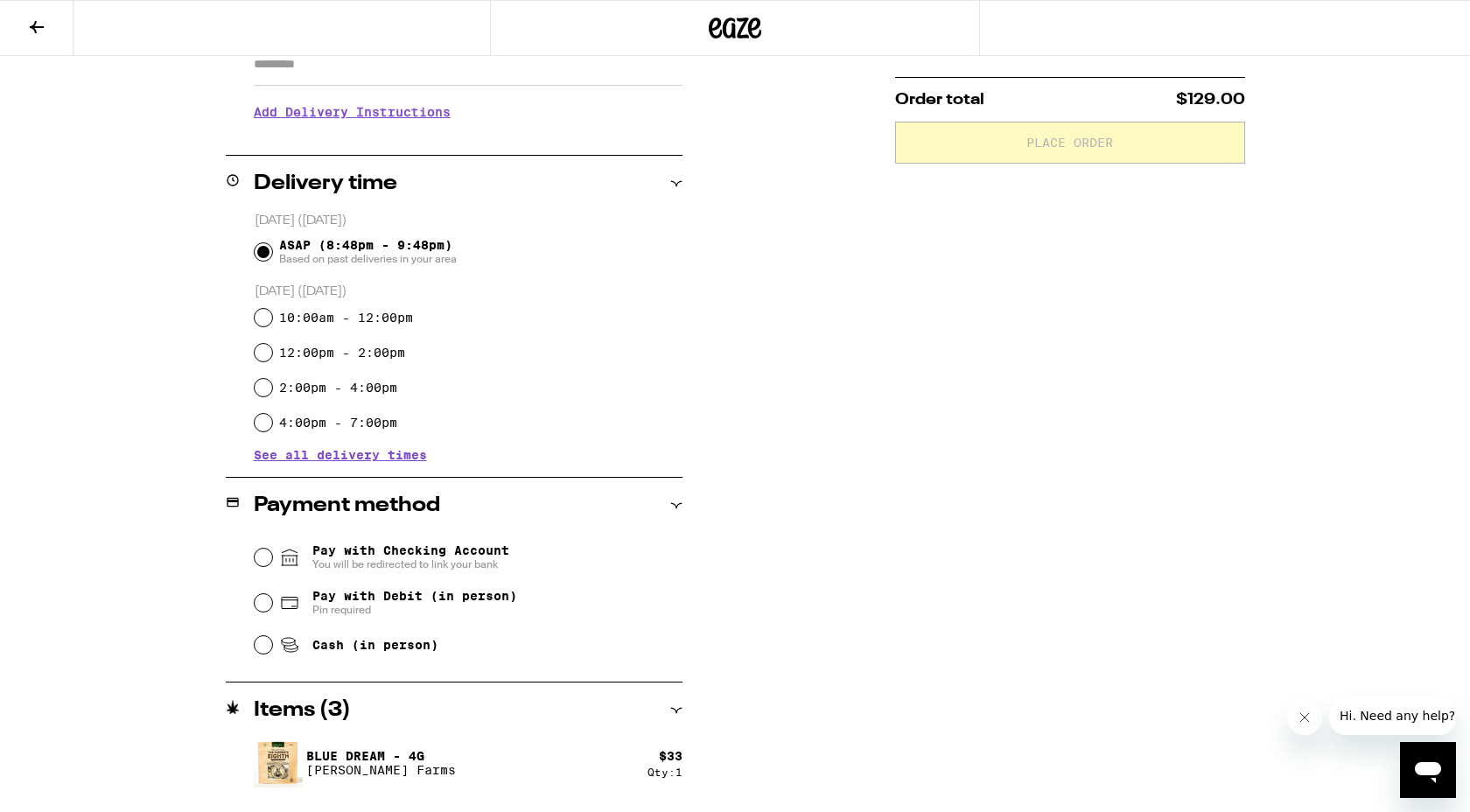
scroll to position [338, 0]
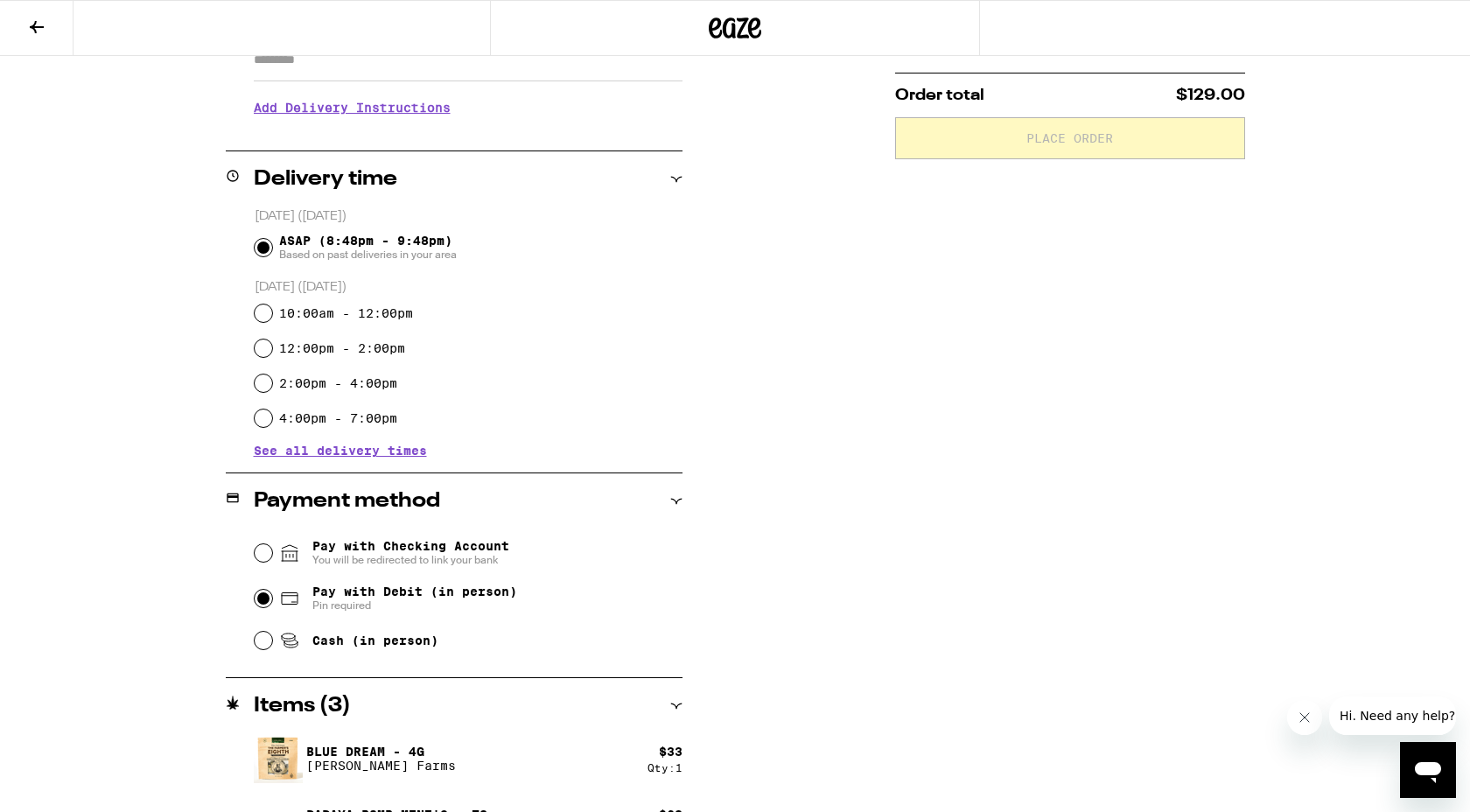
click at [262, 599] on input "Pay with Debit (in person) Pin required" at bounding box center [263, 598] width 18 height 18
radio input "true"
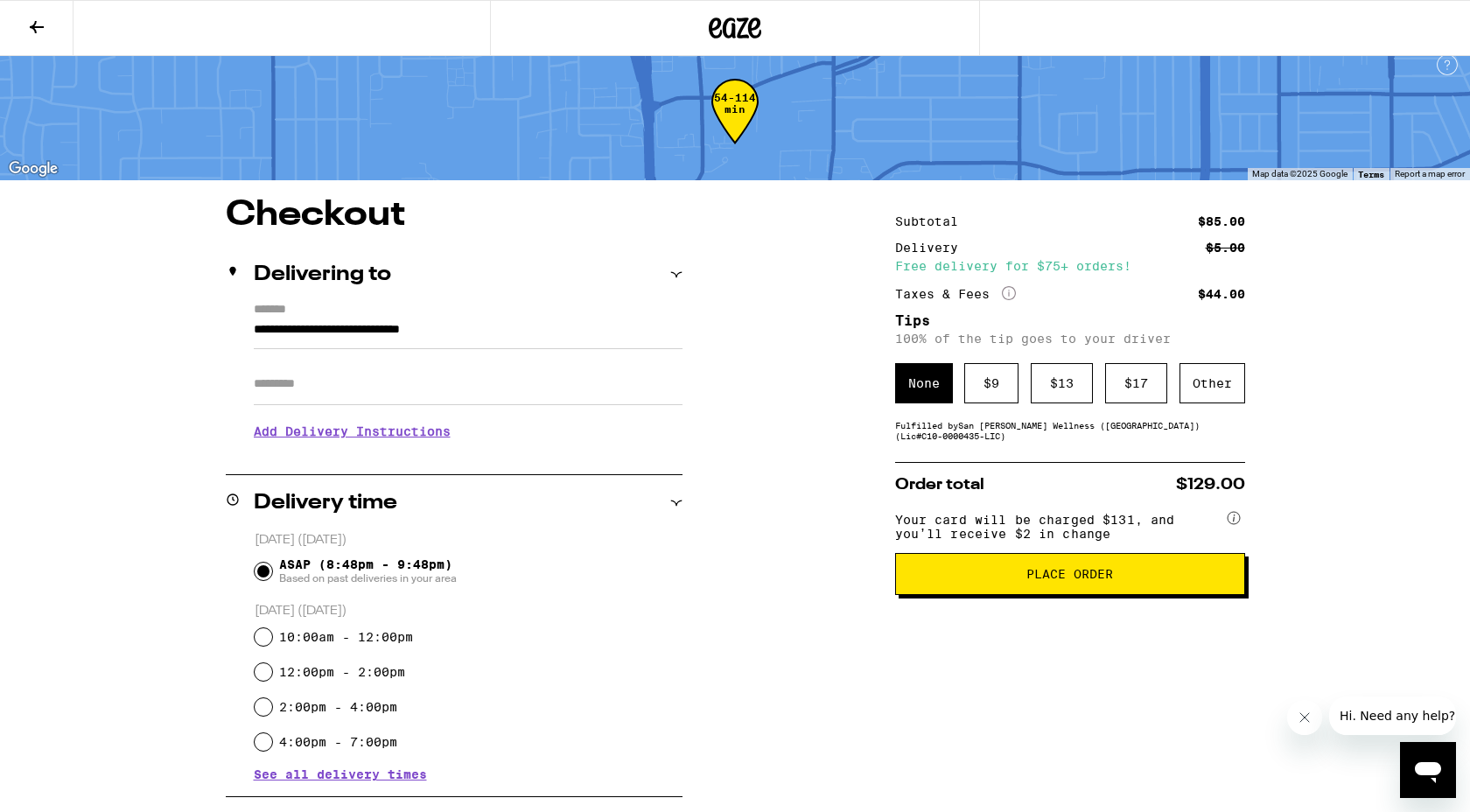
scroll to position [0, 0]
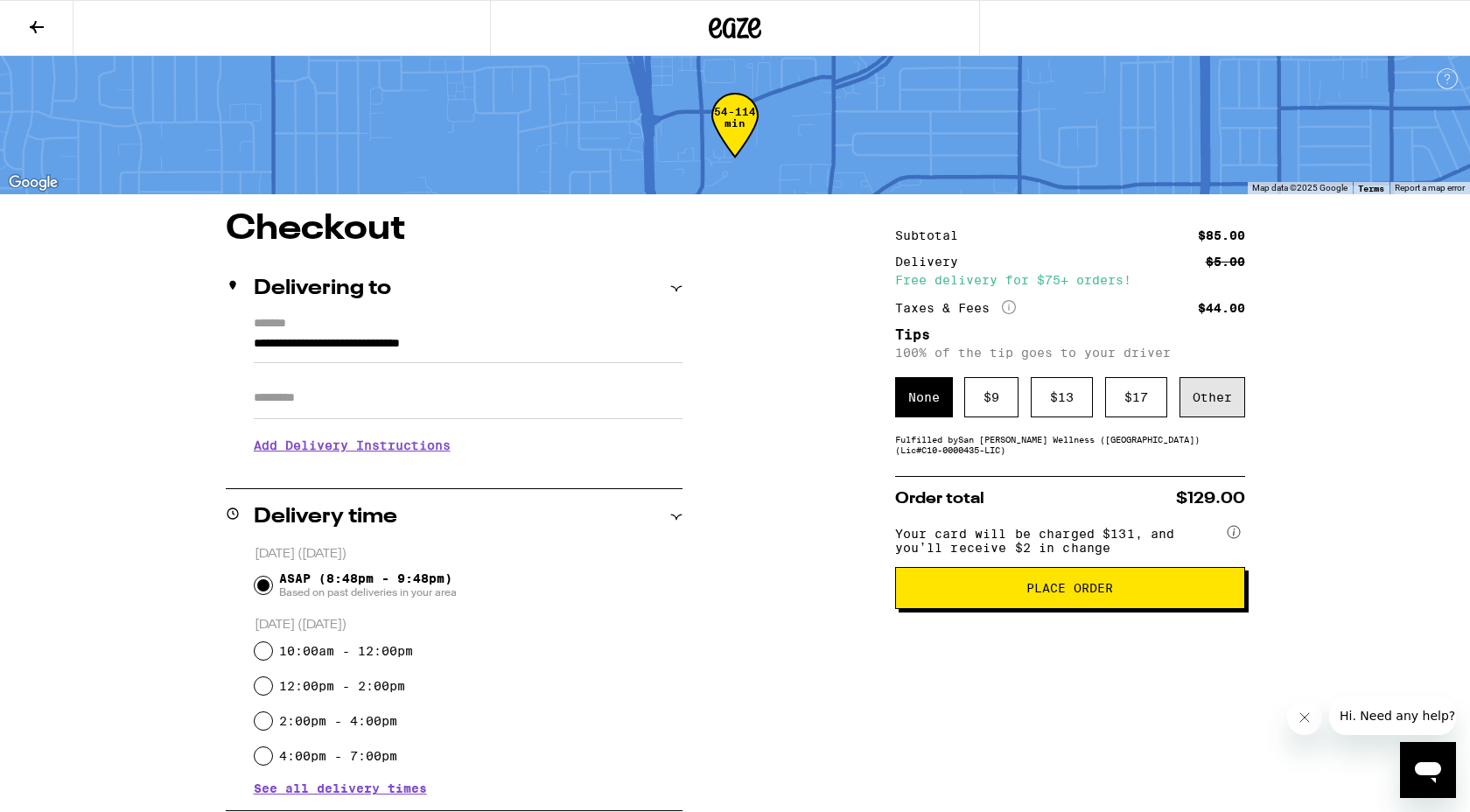
click at [1217, 402] on div "Other" at bounding box center [1213, 397] width 66 height 41
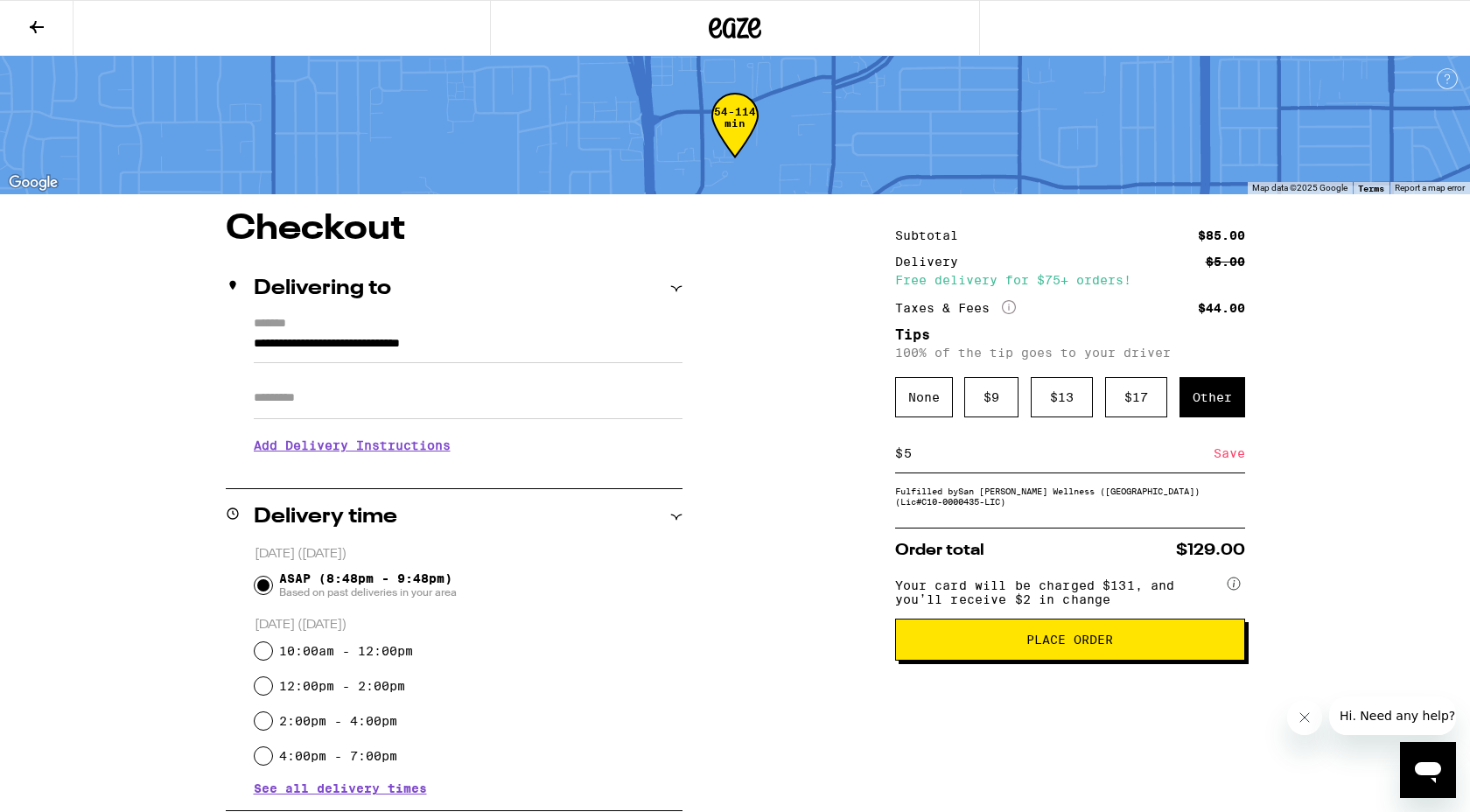
type input "5"
click at [761, 589] on div "**********" at bounding box center [735, 736] width 1260 height 1051
click at [918, 646] on span "Place Order" at bounding box center [1070, 639] width 320 height 12
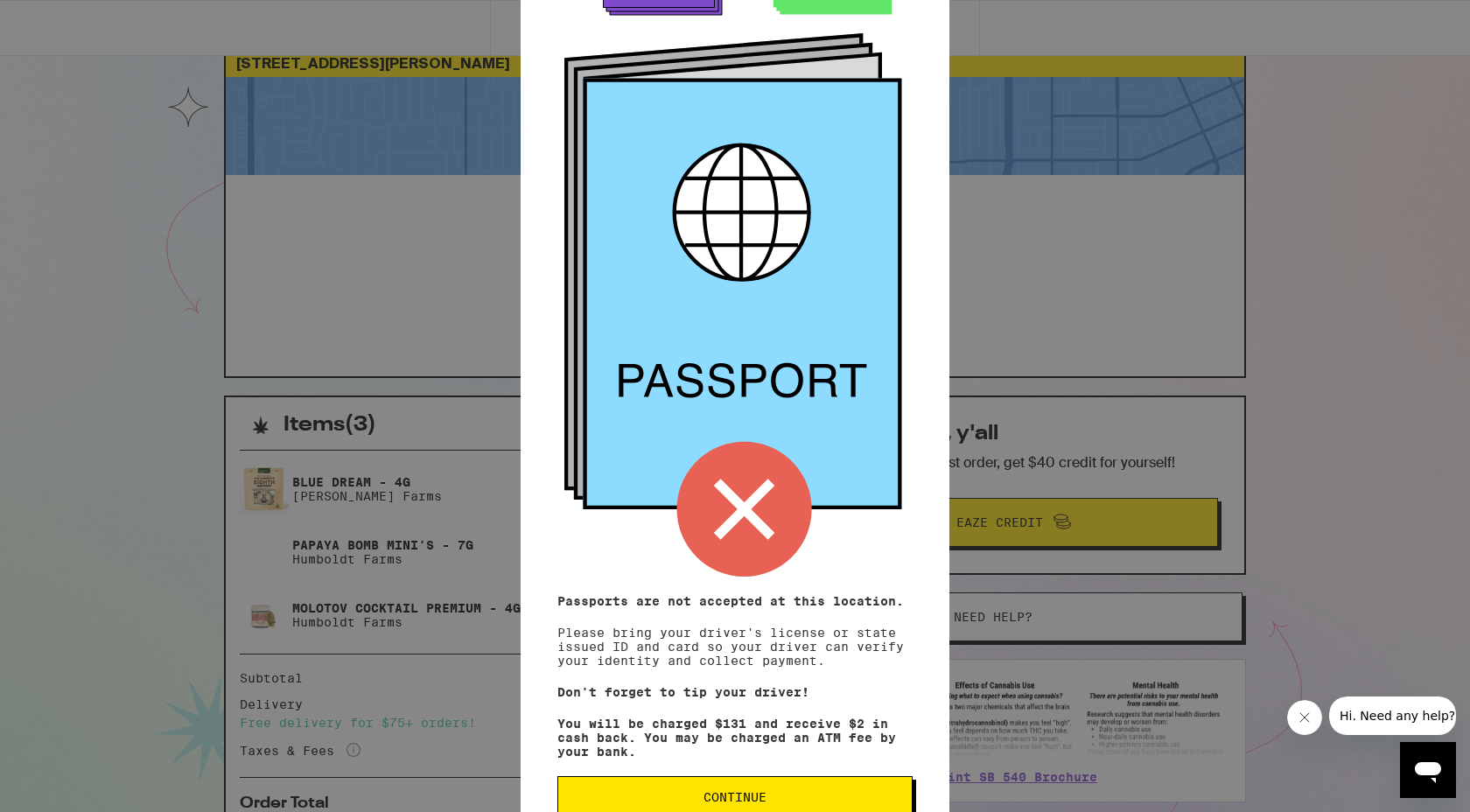
scroll to position [113, 0]
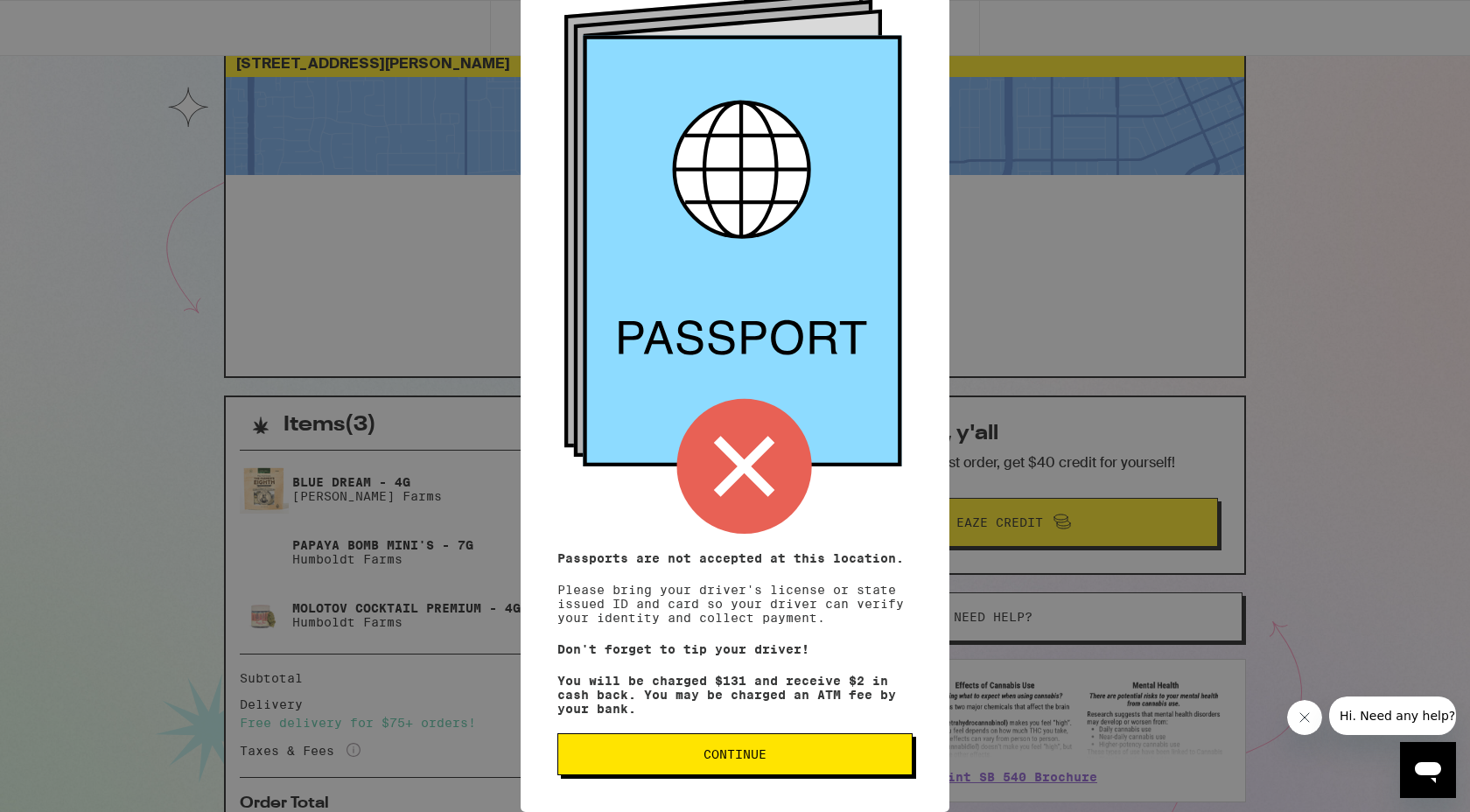
click at [721, 757] on span "Continue" at bounding box center [735, 754] width 63 height 12
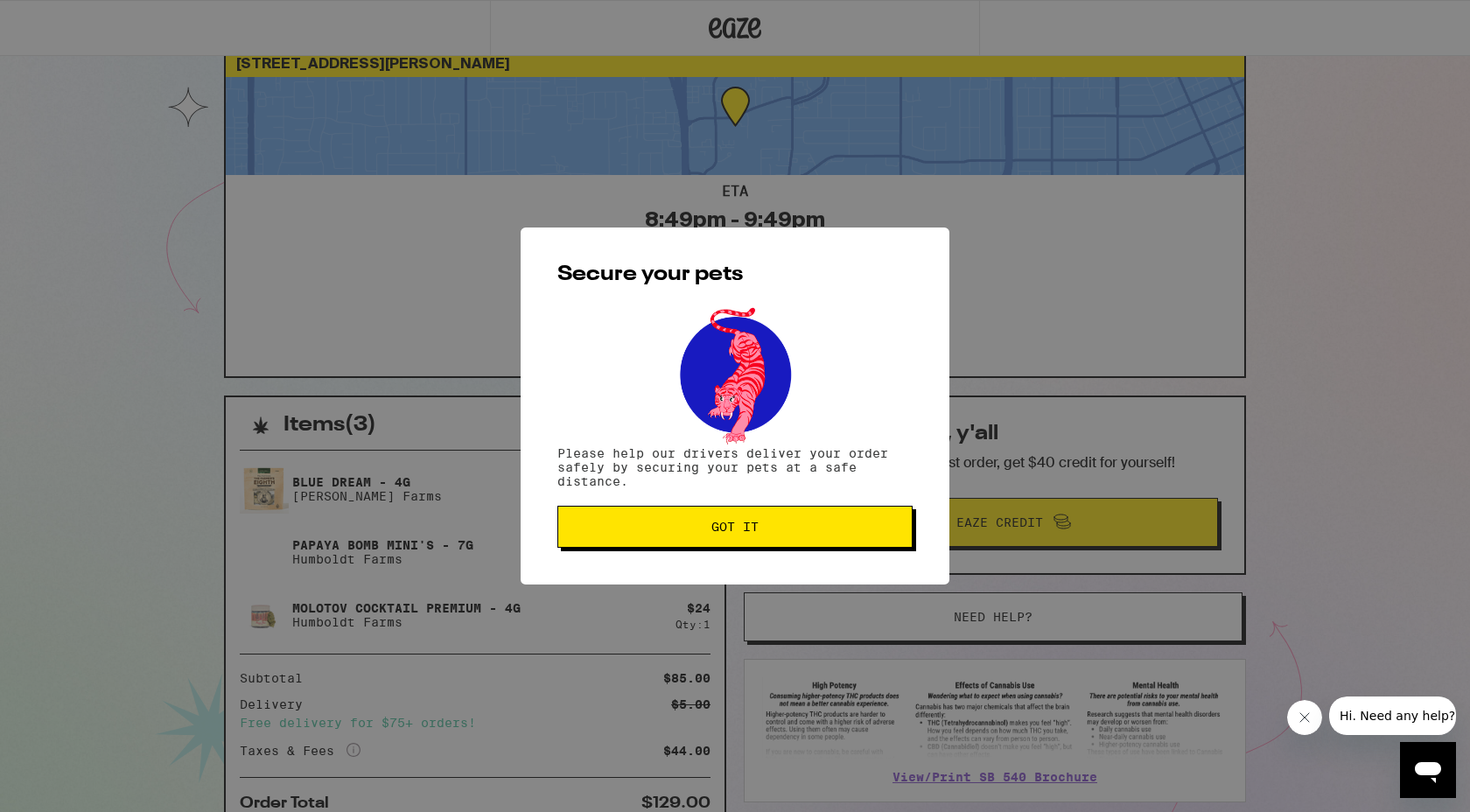
scroll to position [0, 0]
click at [716, 547] on button "Got it" at bounding box center [735, 527] width 355 height 42
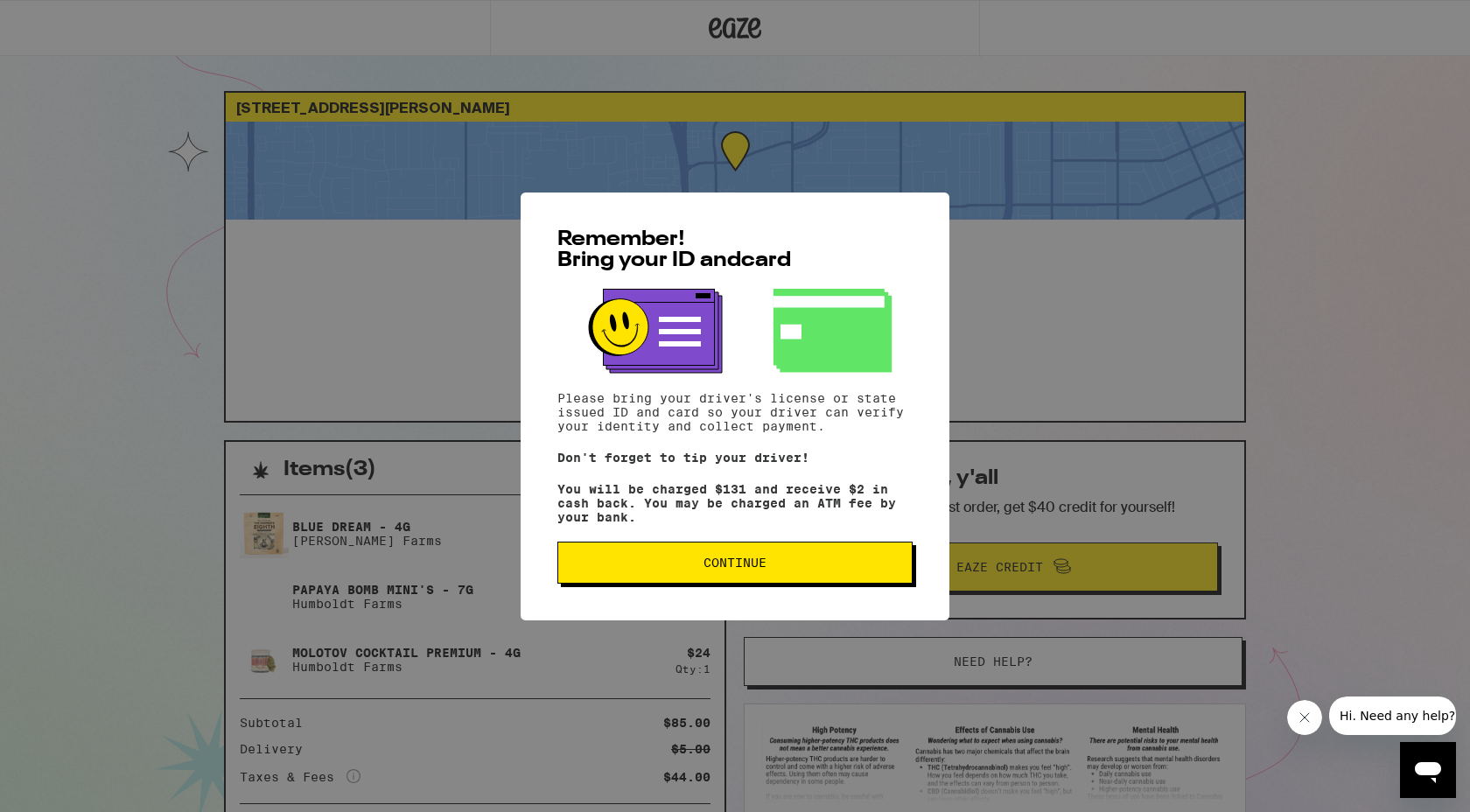
click at [688, 556] on button "Continue" at bounding box center [735, 563] width 355 height 42
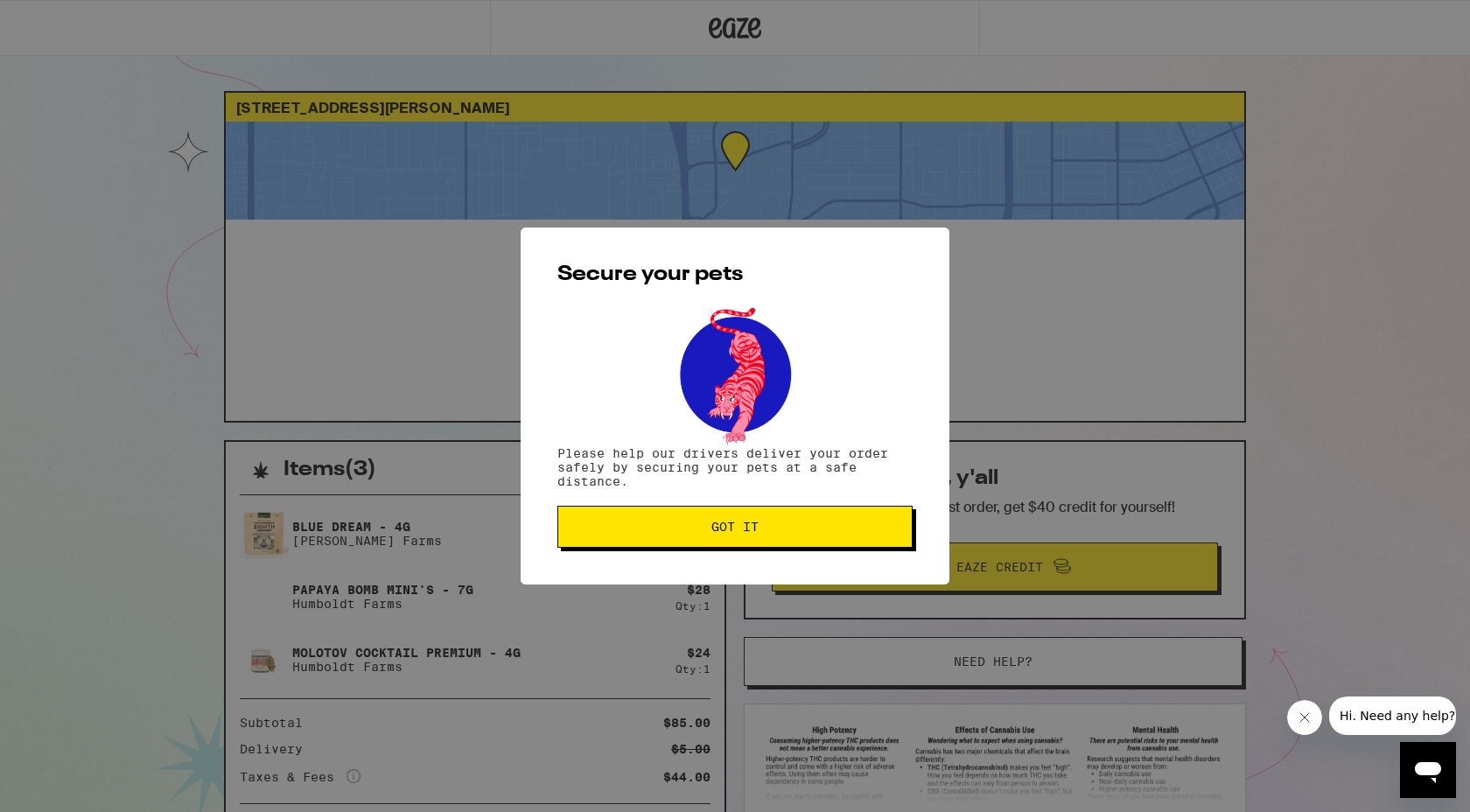
click at [687, 546] on button "Got it" at bounding box center [735, 527] width 355 height 42
